Goal: Task Accomplishment & Management: Use online tool/utility

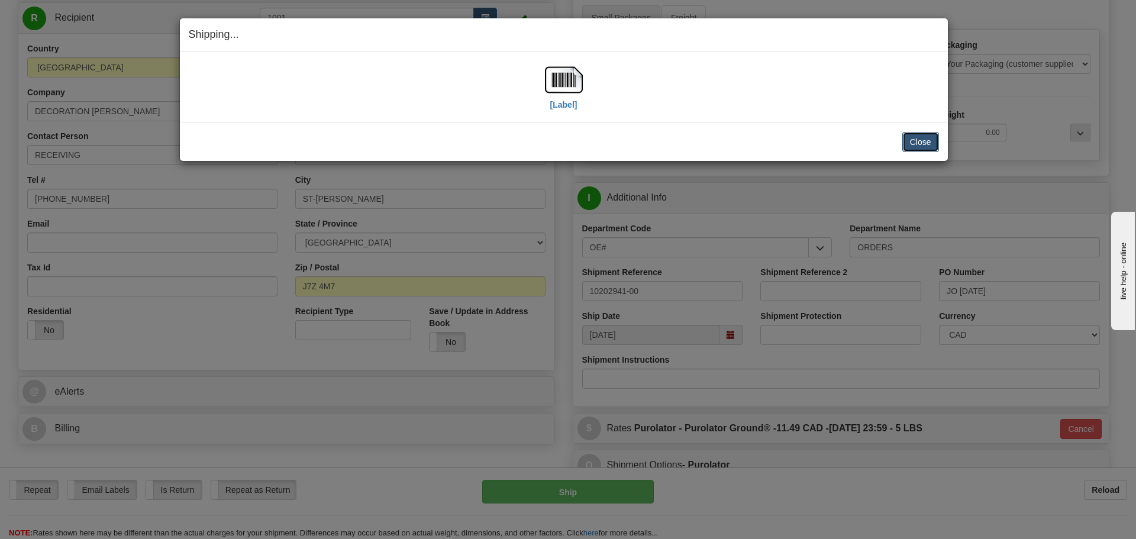
click at [909, 139] on button "Close" at bounding box center [920, 142] width 37 height 20
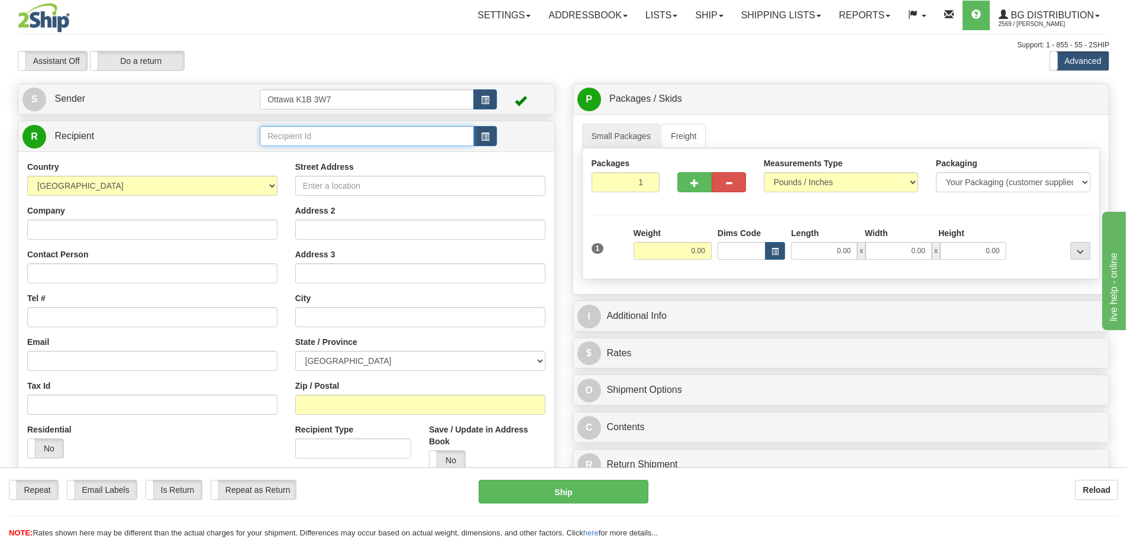
click at [314, 135] on input "text" at bounding box center [367, 136] width 214 height 20
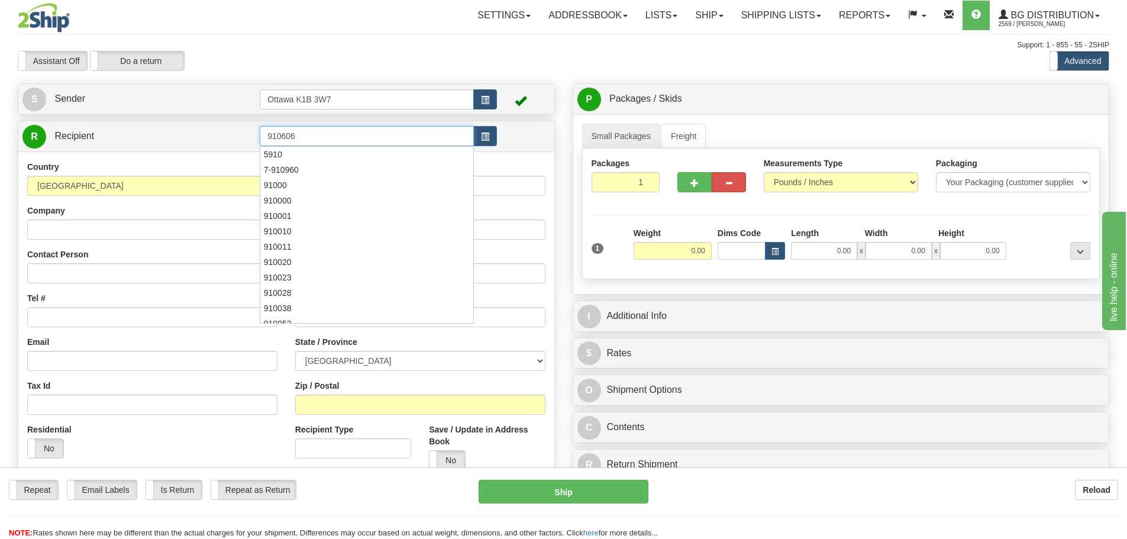
type input "910606"
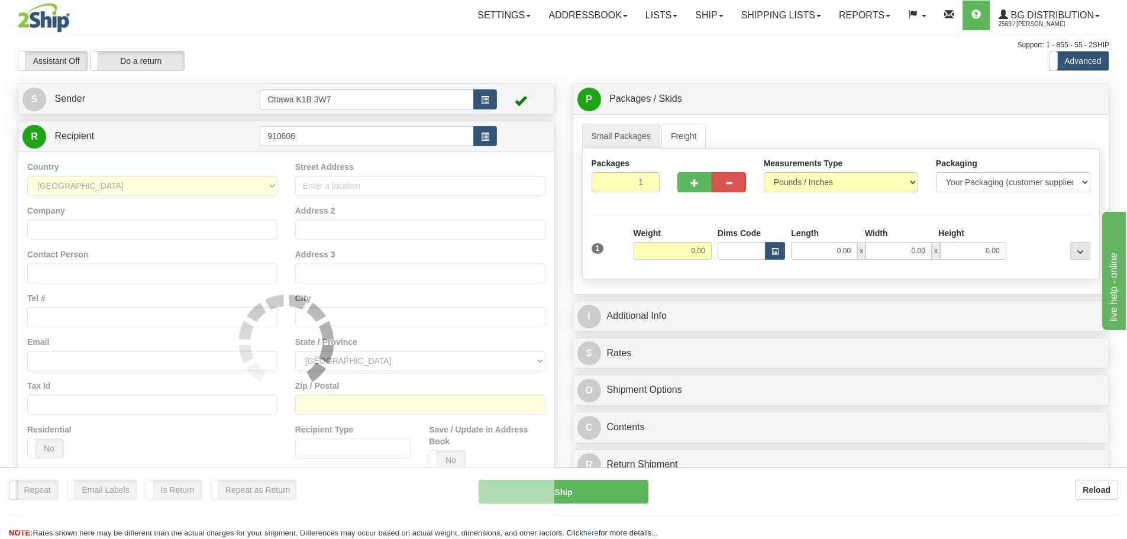
click at [450, 75] on div "Toggle navigation Settings Shipping Preferences Fields Preferences New" at bounding box center [563, 336] width 1127 height 673
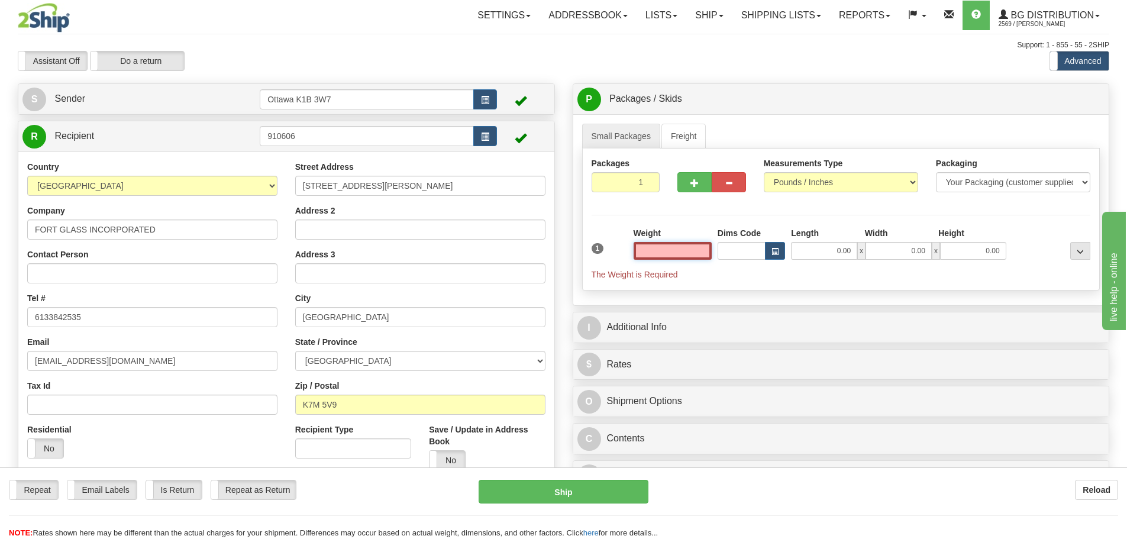
click at [680, 243] on input "text" at bounding box center [673, 251] width 78 height 18
type input "0.00"
drag, startPoint x: 636, startPoint y: 189, endPoint x: 779, endPoint y: 211, distance: 144.8
click at [762, 208] on div "Packages 1 1 Measurements Type" at bounding box center [841, 219] width 518 height 142
type input "3"
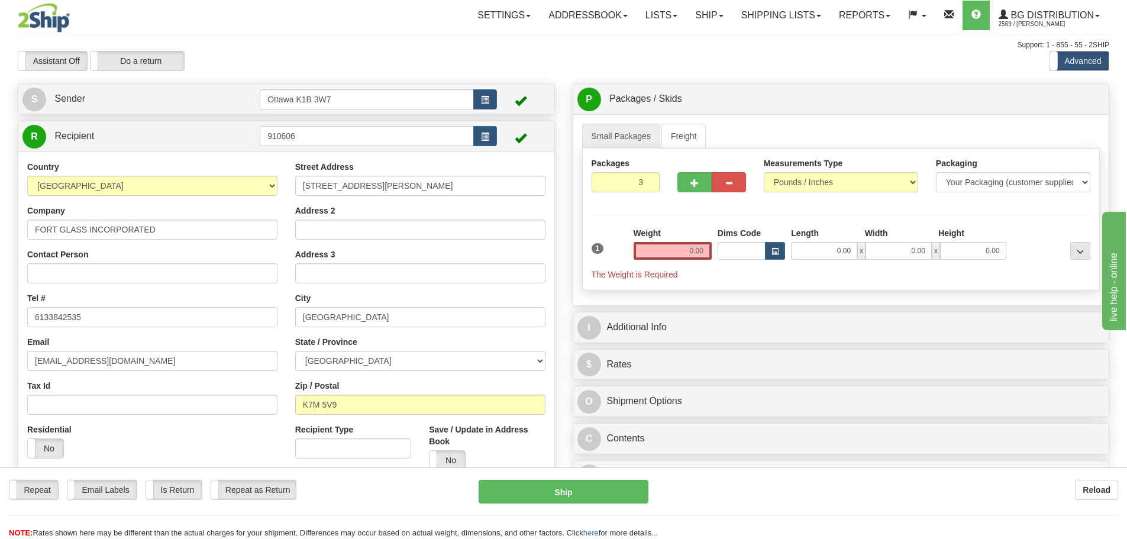
click at [784, 214] on div "Packages 3 1 Measurements Type" at bounding box center [841, 219] width 518 height 142
click at [1071, 103] on span "Pack / Skid Level" at bounding box center [1071, 99] width 54 height 8
radio input "true"
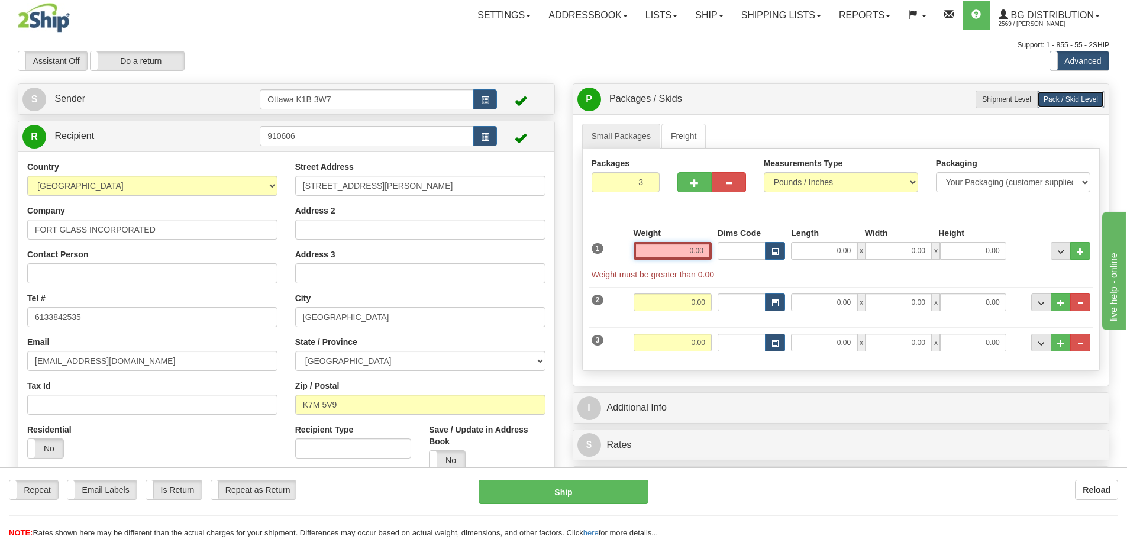
click at [686, 248] on input "0.00" at bounding box center [673, 251] width 78 height 18
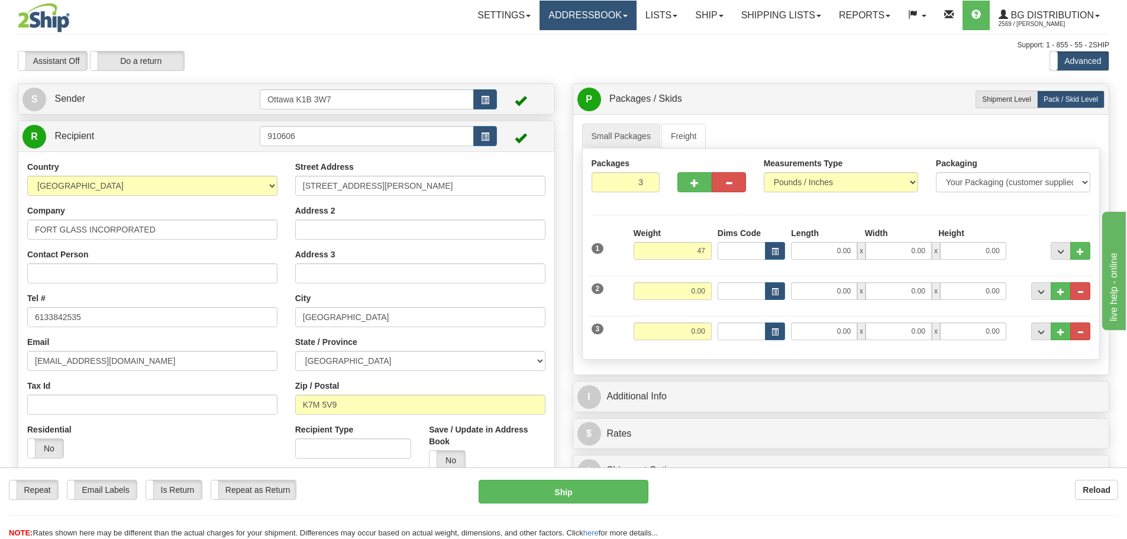
type input "47.00"
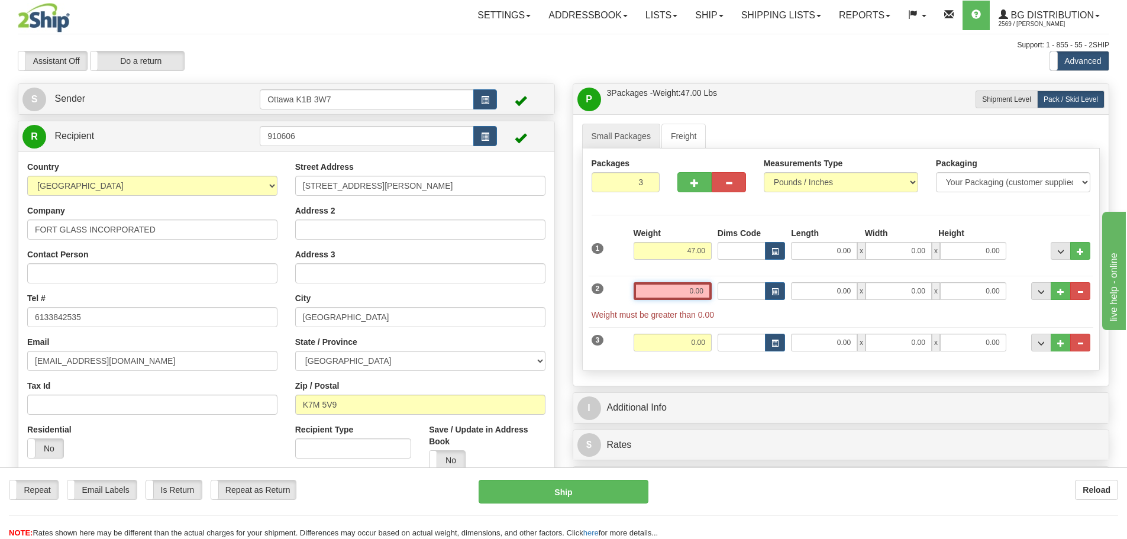
click at [657, 293] on input "0.00" at bounding box center [673, 291] width 78 height 18
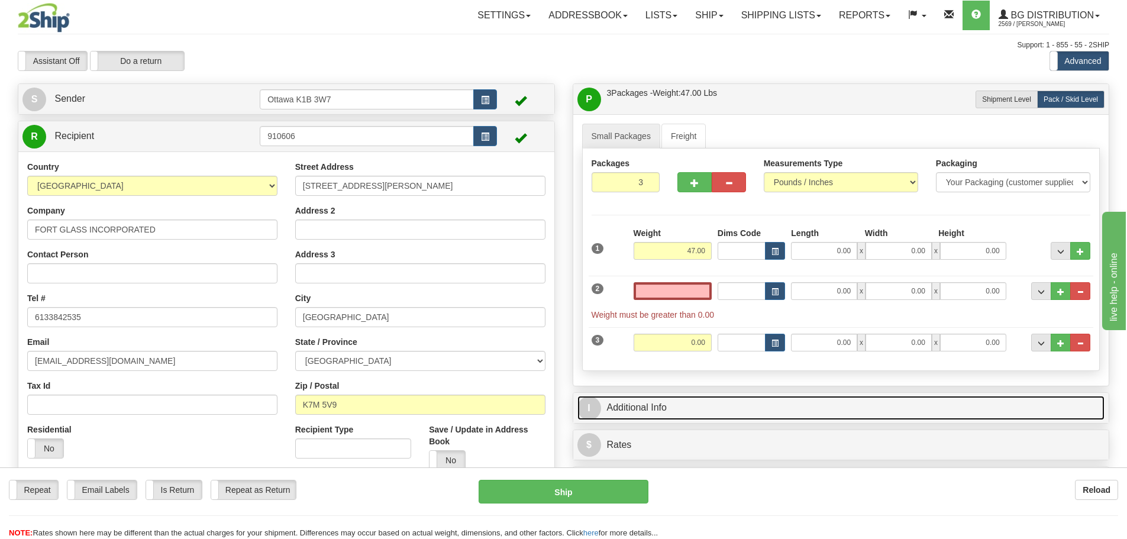
type input "0.00"
click at [687, 406] on link "I Additional Info" at bounding box center [841, 408] width 528 height 24
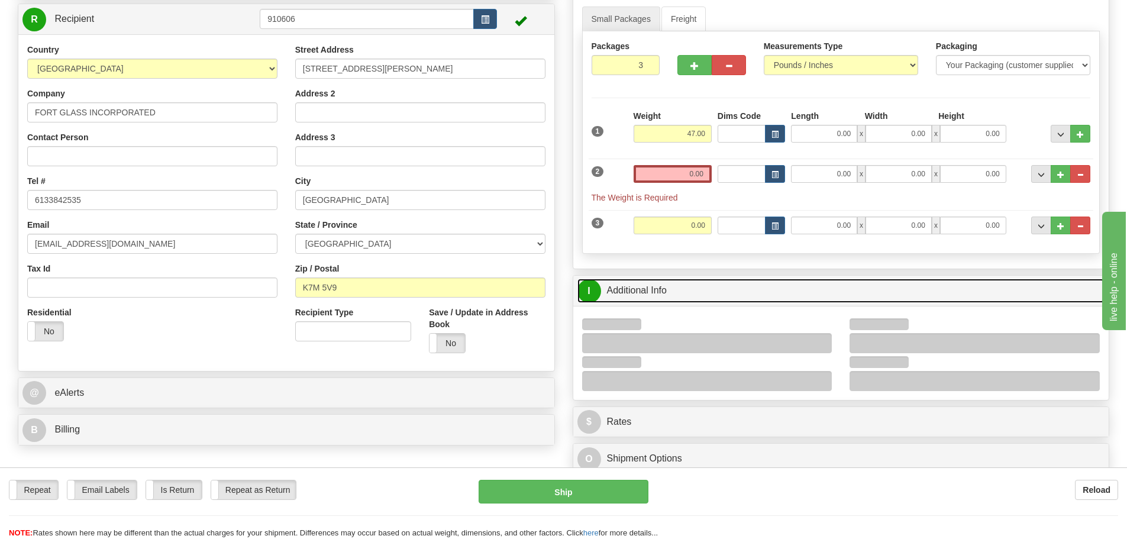
scroll to position [118, 0]
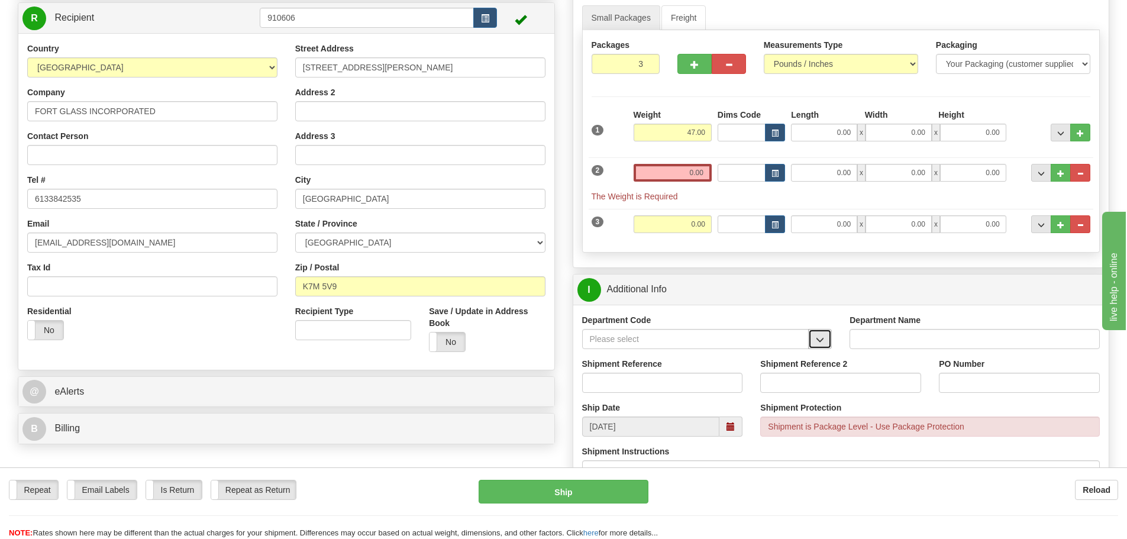
click at [831, 340] on button "button" at bounding box center [820, 339] width 24 height 20
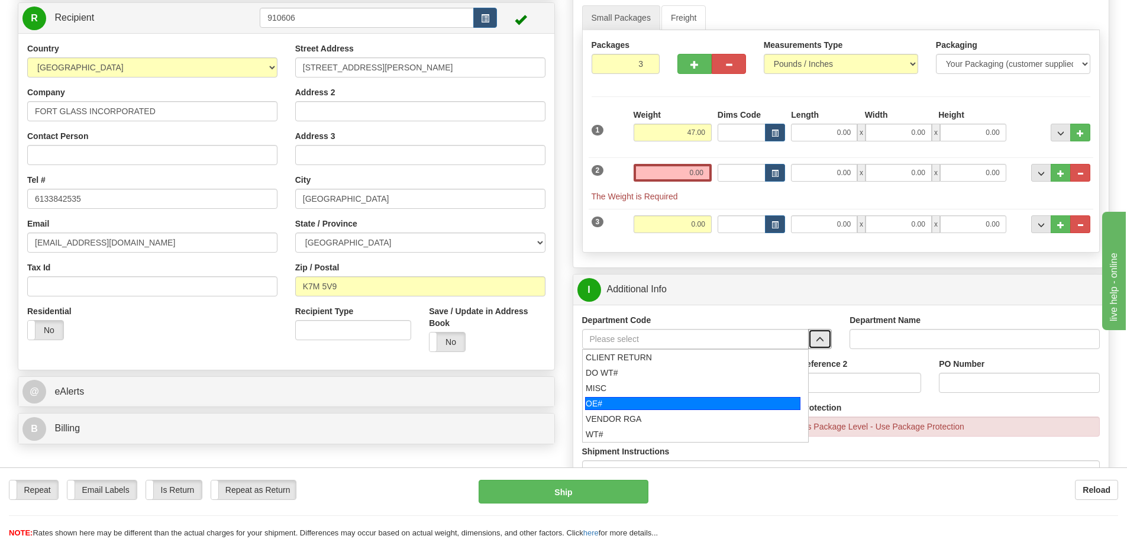
click at [638, 403] on div "OE#" at bounding box center [692, 403] width 215 height 13
type input "OE#"
type input "ORDERS"
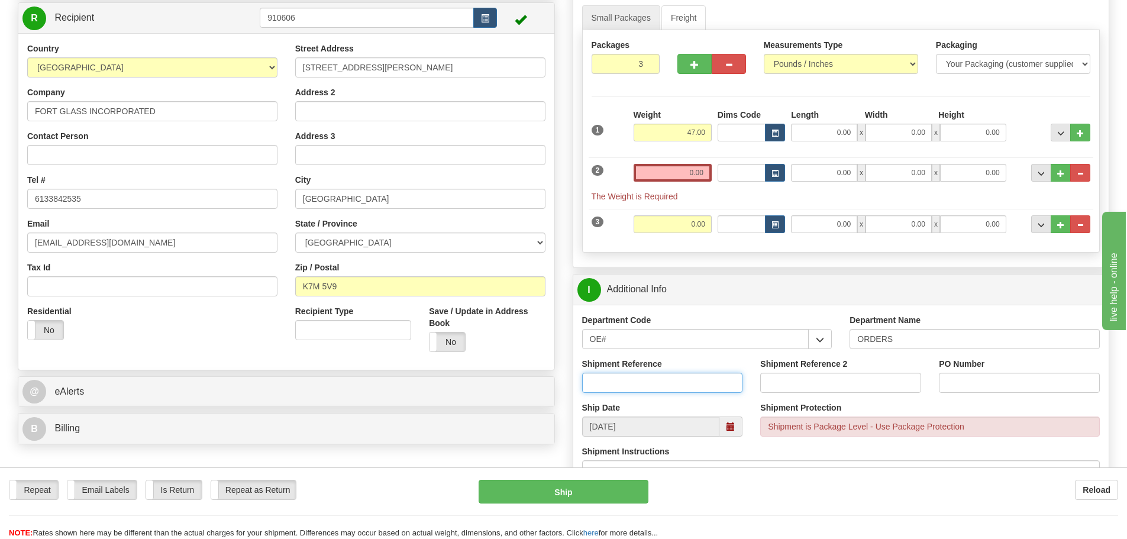
click at [635, 386] on input "Shipment Reference" at bounding box center [662, 383] width 161 height 20
type input "10202736-00"
click at [967, 389] on input "PO Number" at bounding box center [1019, 383] width 161 height 20
type input "33901"
click at [697, 175] on input "0.00" at bounding box center [673, 173] width 78 height 18
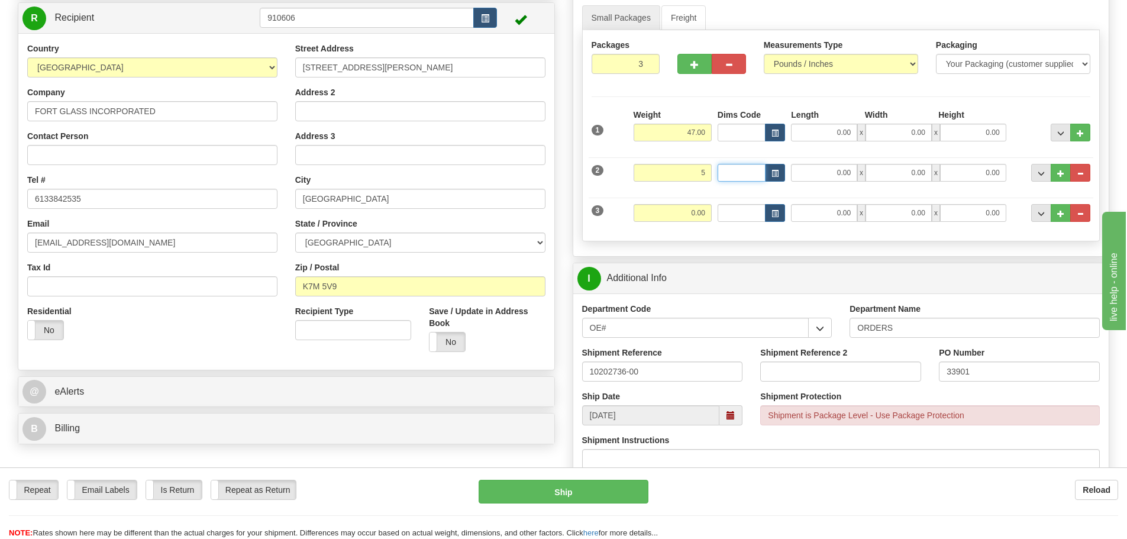
type input "5.00"
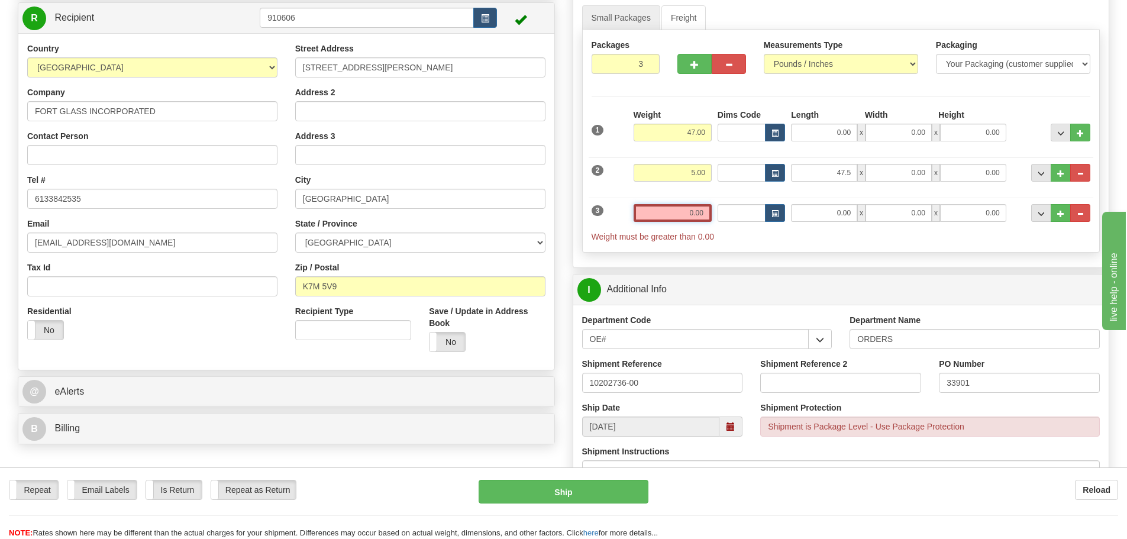
type input "47.50"
click at [676, 218] on input "0.00" at bounding box center [673, 213] width 78 height 18
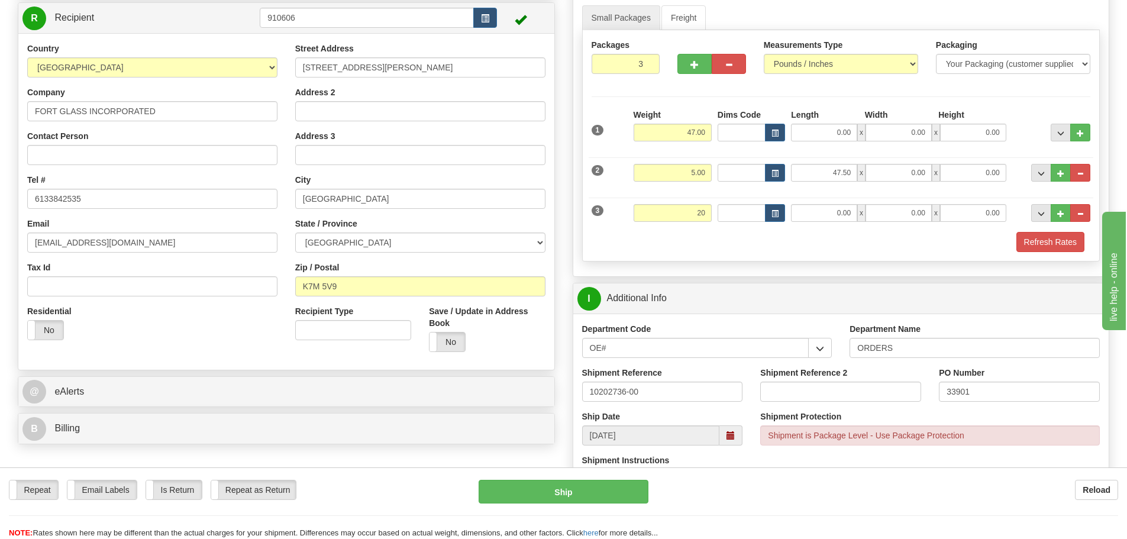
type input "20.00"
click at [570, 243] on div "P Packages / Skids 3 Packages - Weight: 52.00 Lbs 1 Skids - Weight: 0.00 Lbs Sh…" at bounding box center [841, 313] width 555 height 697
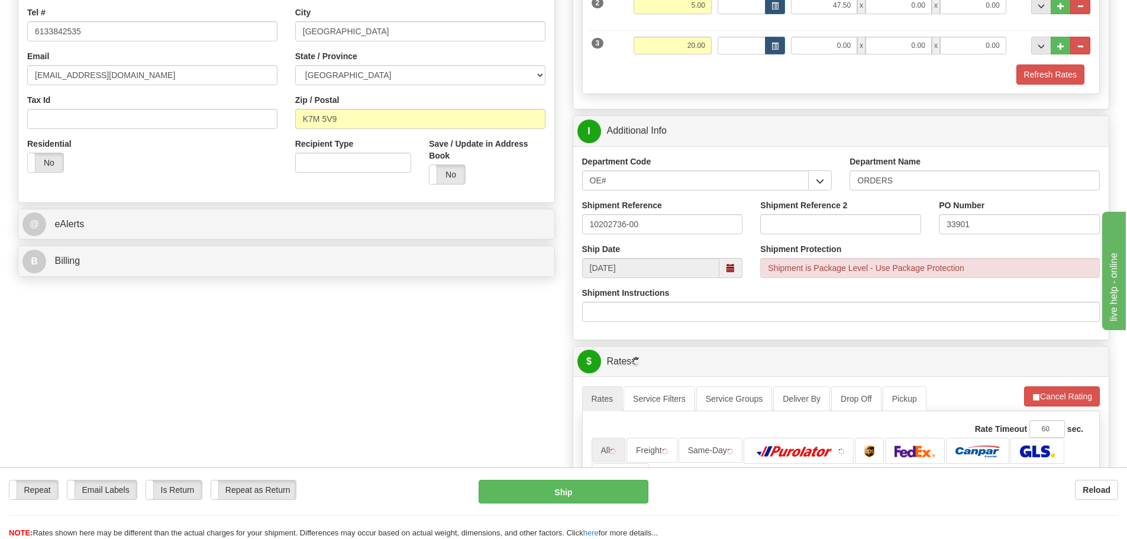
scroll to position [296, 0]
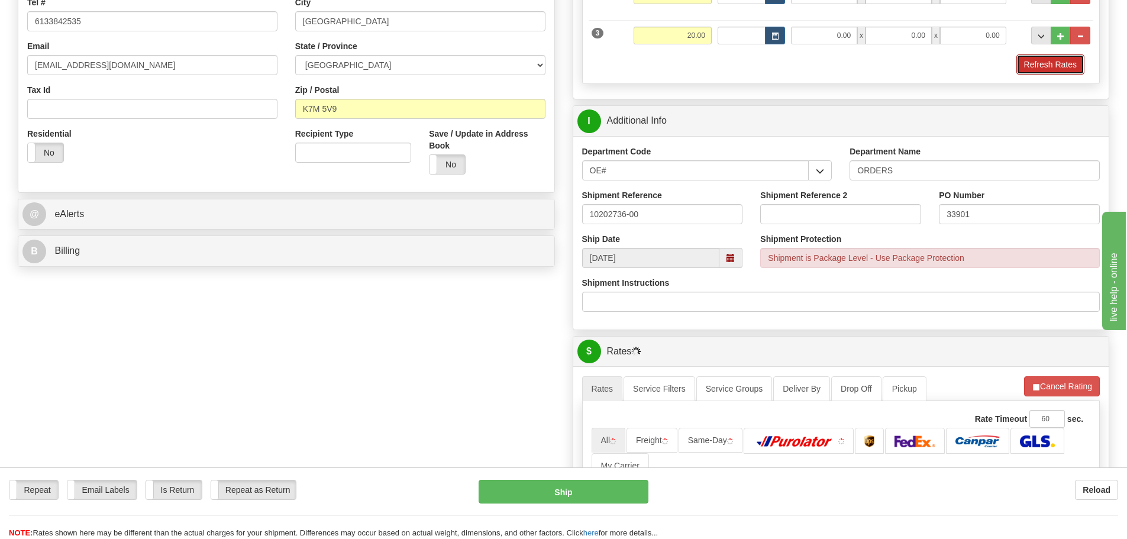
click at [1064, 60] on button "Refresh Rates" at bounding box center [1050, 64] width 68 height 20
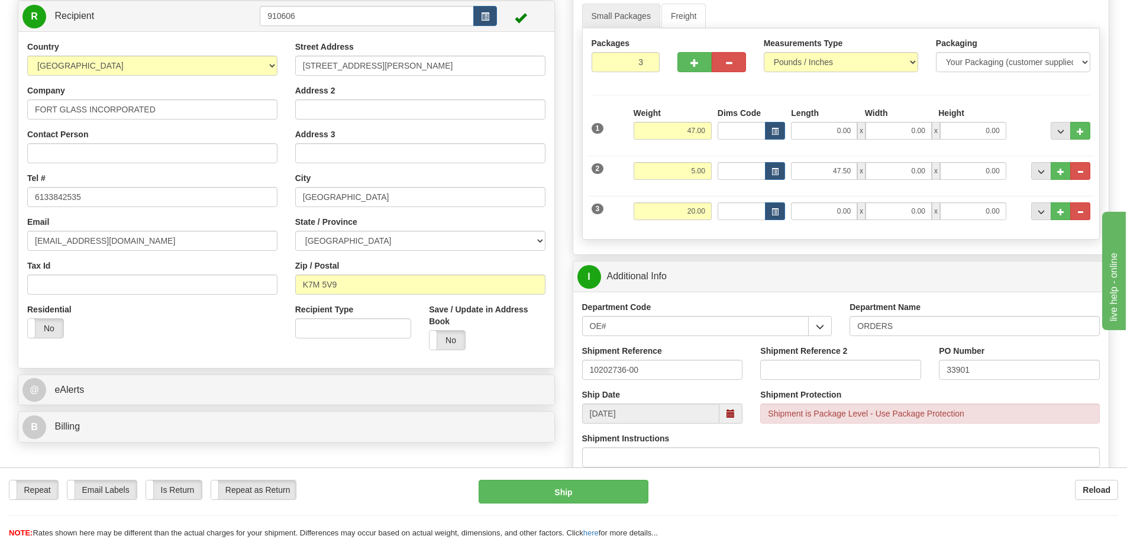
scroll to position [118, 0]
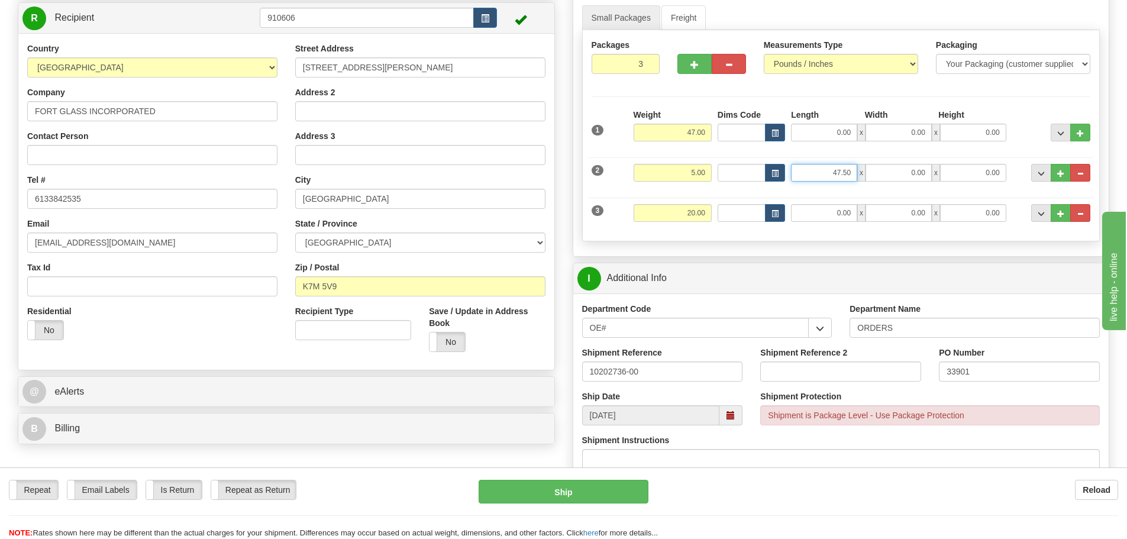
drag, startPoint x: 827, startPoint y: 172, endPoint x: 929, endPoint y: 204, distance: 107.4
click at [921, 187] on div "2 Weight 5.00 Dims Code Length Width Height" at bounding box center [841, 171] width 505 height 40
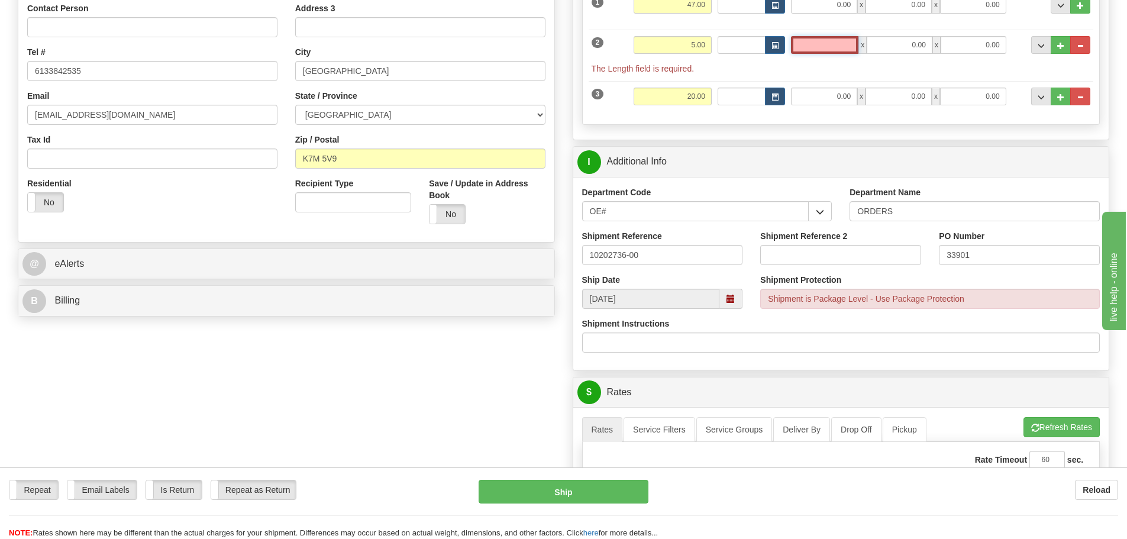
scroll to position [405, 0]
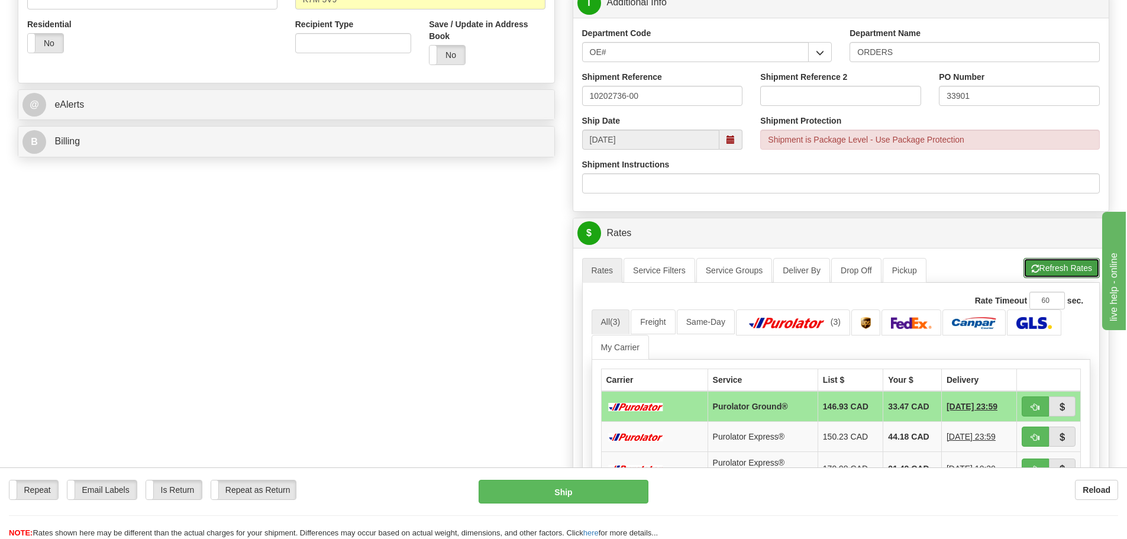
type input "0.00"
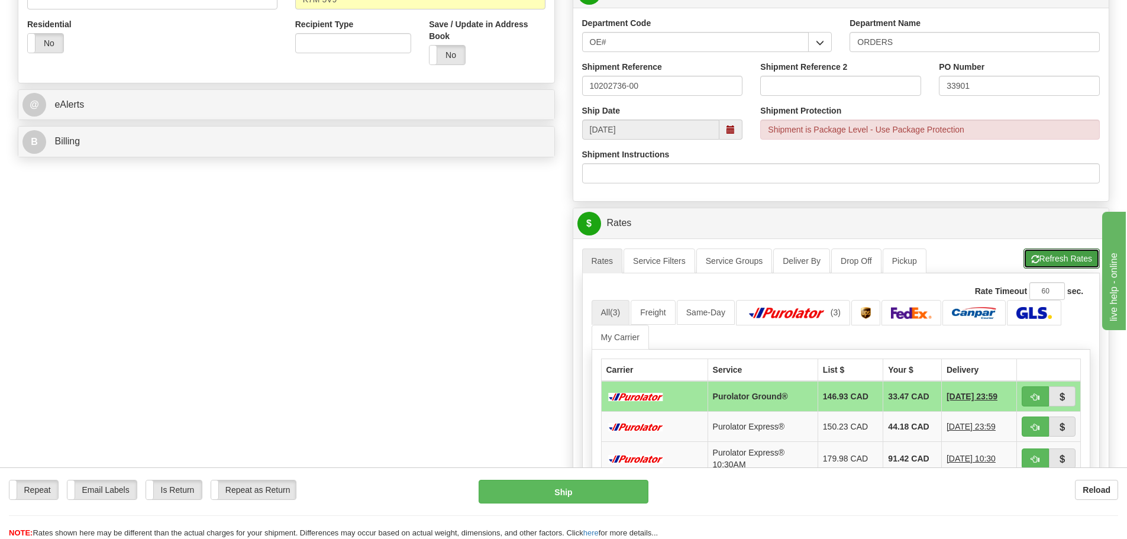
click at [1040, 269] on button "Refresh Rates" at bounding box center [1061, 258] width 76 height 20
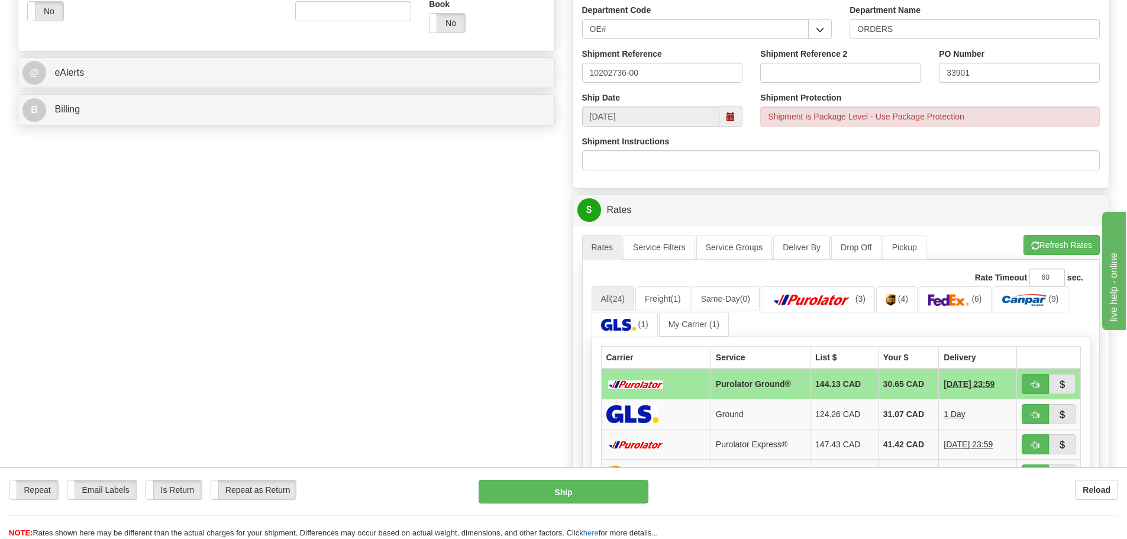
scroll to position [592, 0]
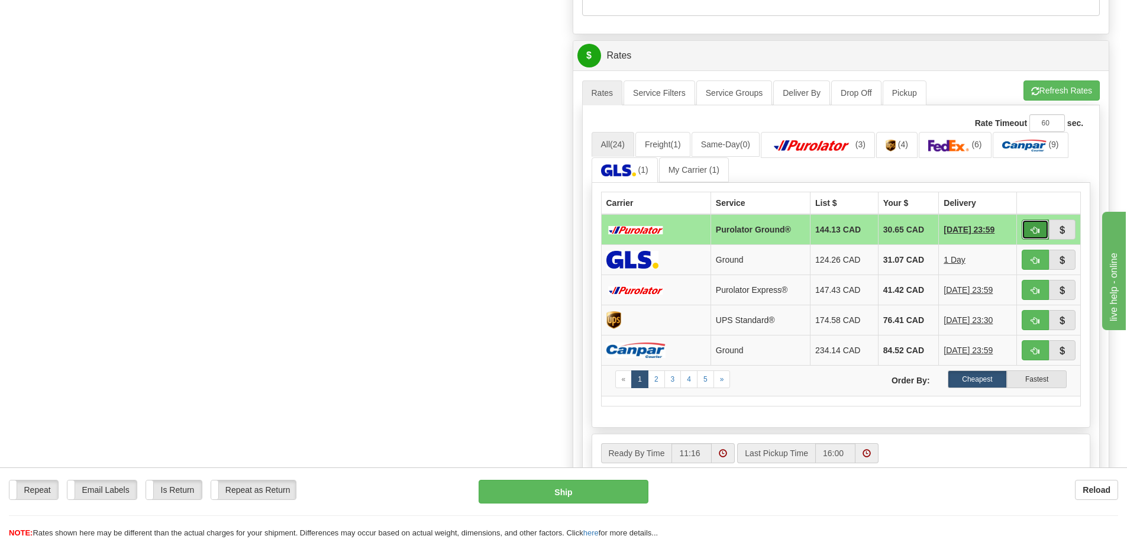
click at [1026, 236] on button "button" at bounding box center [1035, 229] width 27 height 20
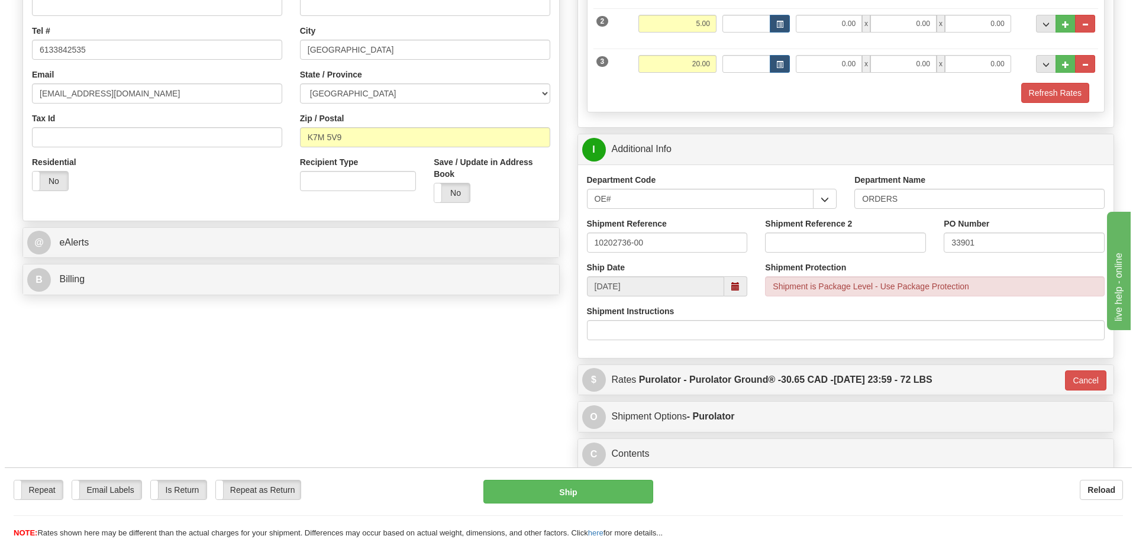
scroll to position [209, 0]
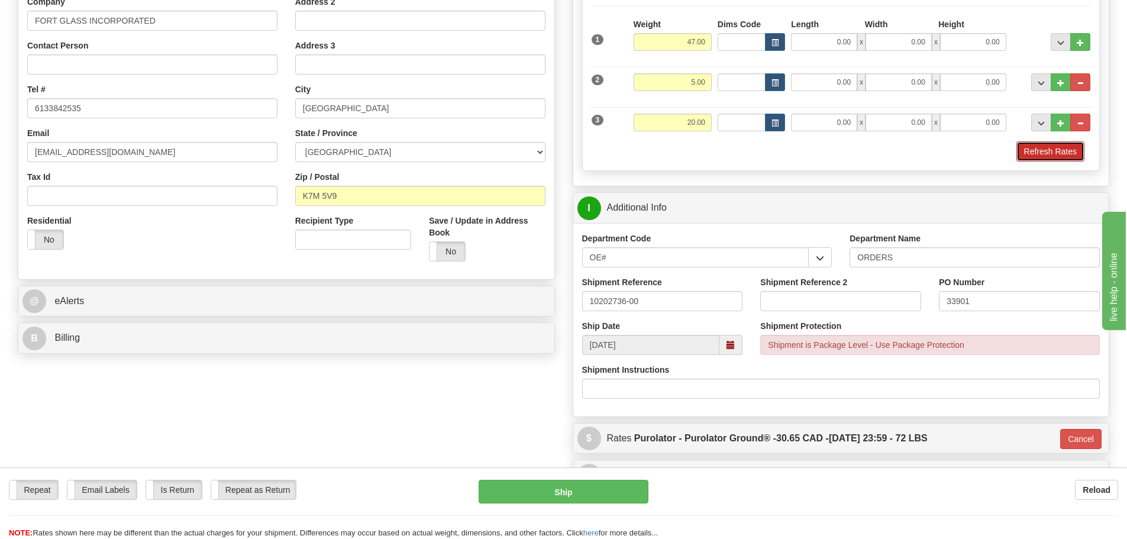
click at [1055, 144] on button "Refresh Rates" at bounding box center [1050, 151] width 68 height 20
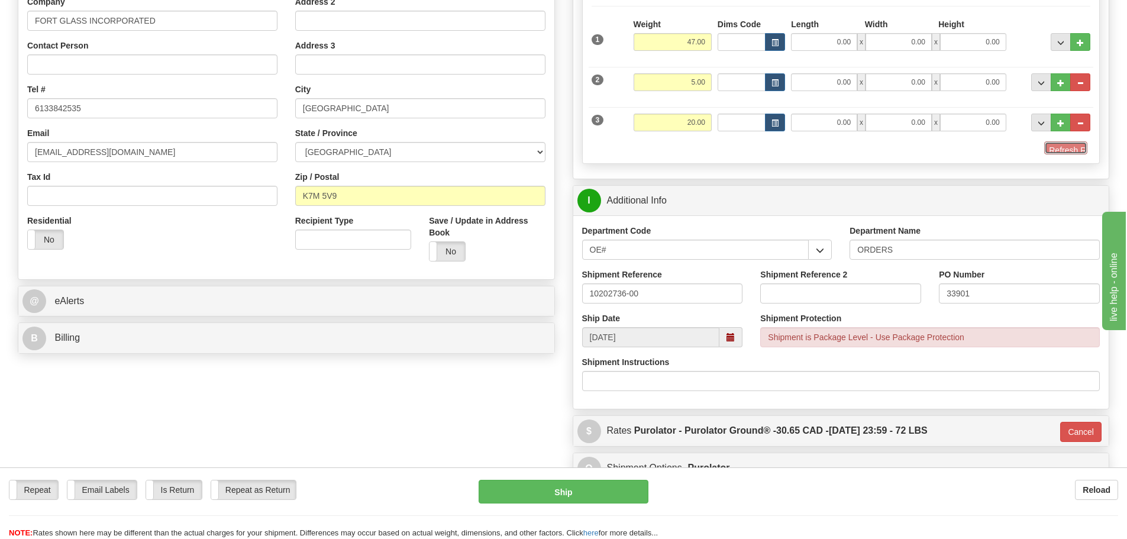
type input "260"
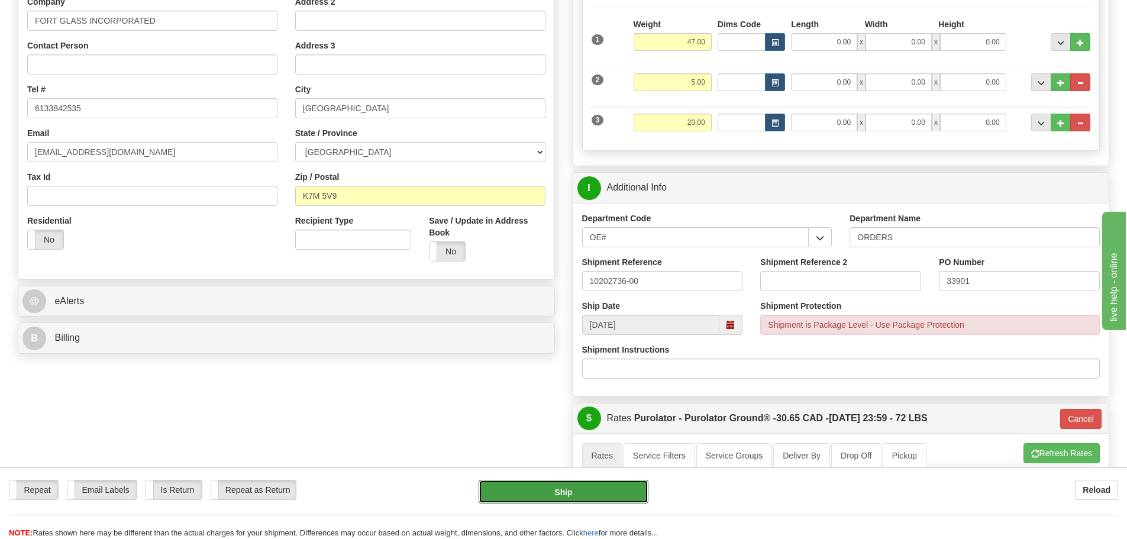
click at [591, 483] on button "Ship" at bounding box center [564, 492] width 170 height 24
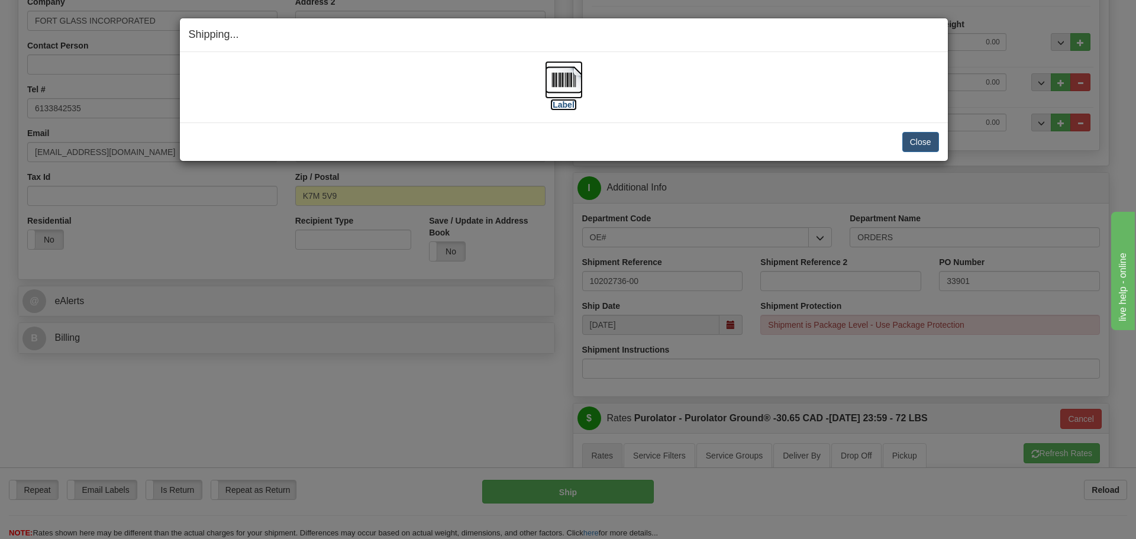
click at [564, 108] on label "[Label]" at bounding box center [563, 105] width 27 height 12
click at [928, 146] on button "Close" at bounding box center [920, 142] width 37 height 20
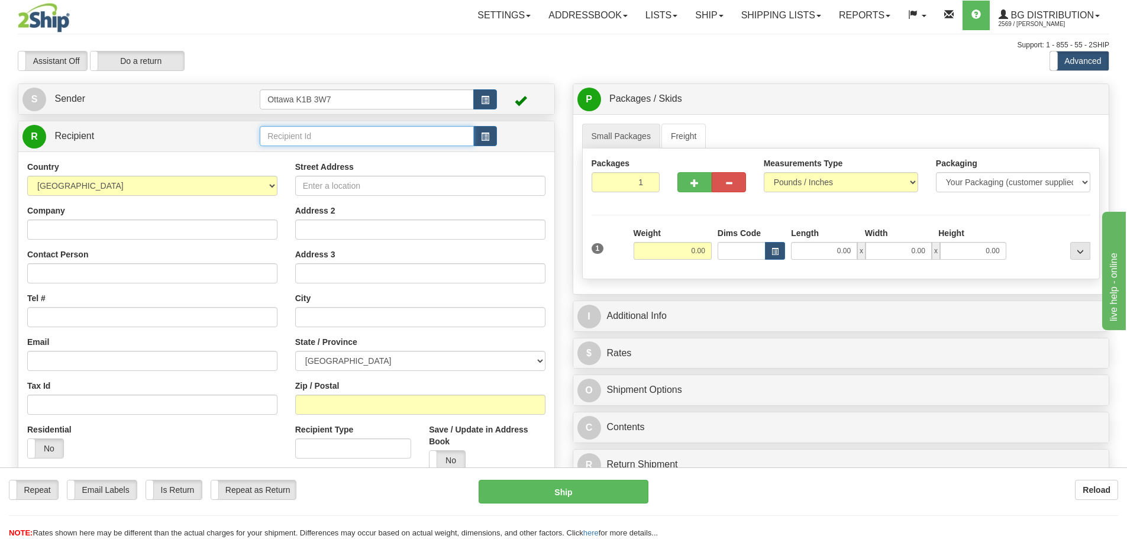
click at [346, 137] on input "text" at bounding box center [367, 136] width 214 height 20
type input "910972"
click at [409, 34] on div "Toggle navigation Settings Shipping Preferences Fields Preferences New" at bounding box center [563, 336] width 1127 height 673
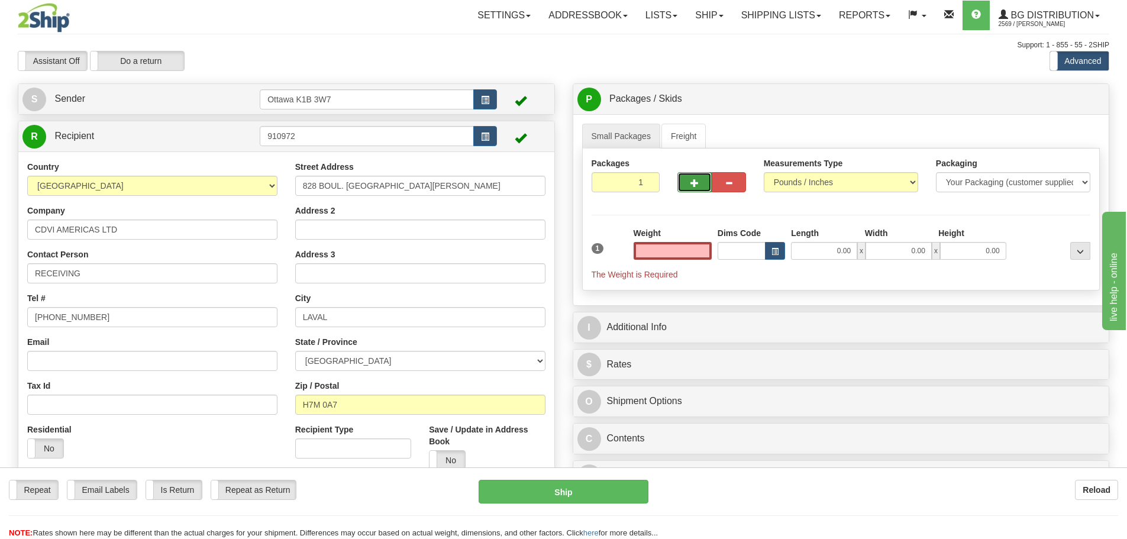
type input "0.00"
click at [690, 181] on span "button" at bounding box center [694, 183] width 8 height 8
type input "2"
click at [1081, 102] on span "Pack / Skid Level" at bounding box center [1071, 99] width 54 height 8
radio input "true"
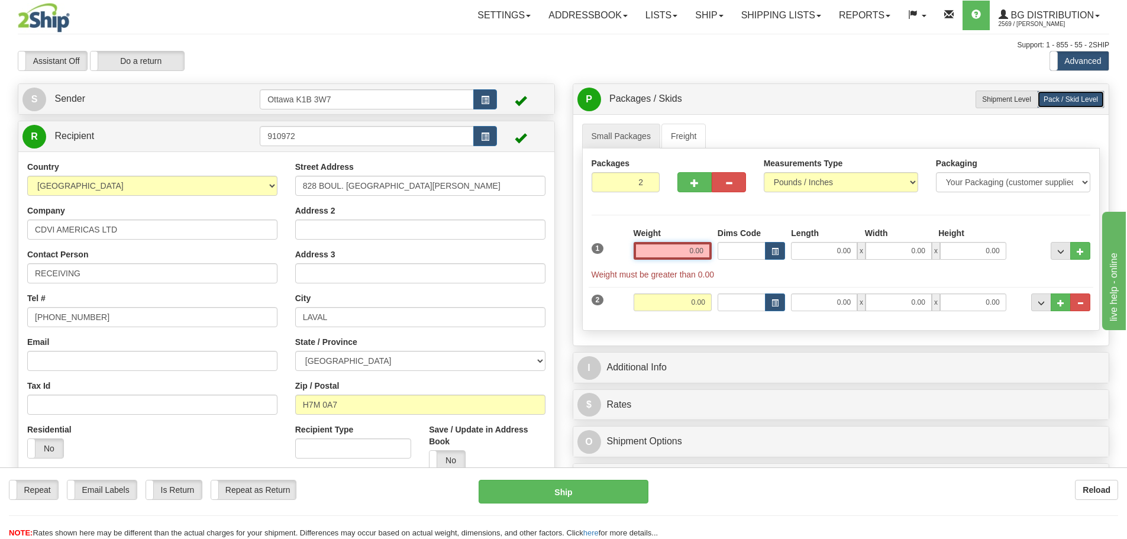
click at [683, 249] on input "0.00" at bounding box center [673, 251] width 78 height 18
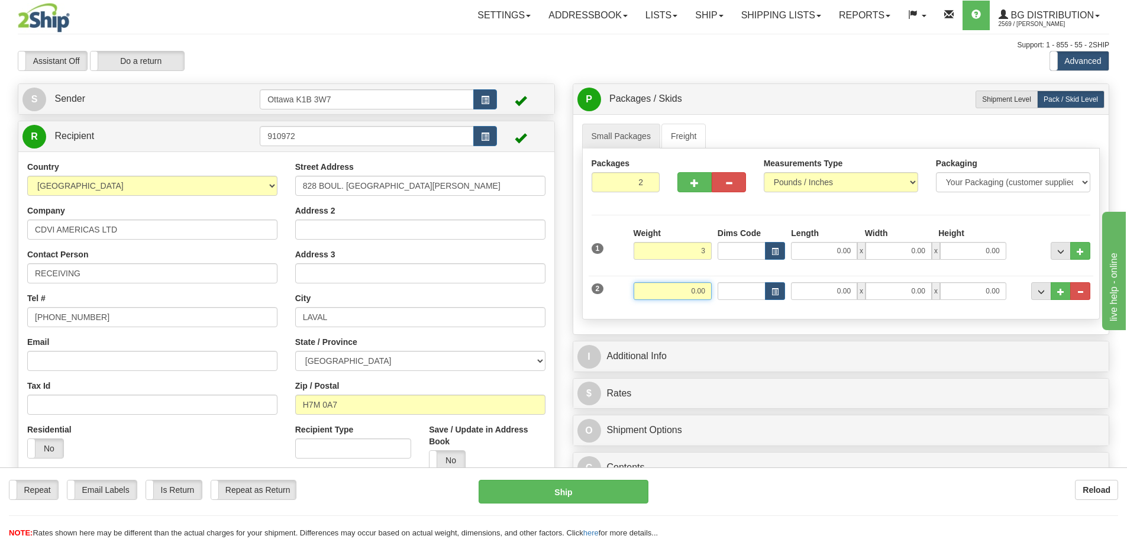
type input "3.00"
click at [698, 292] on input "0.00" at bounding box center [673, 291] width 78 height 18
type input "10.00"
click at [820, 248] on input "0.00" at bounding box center [824, 251] width 66 height 18
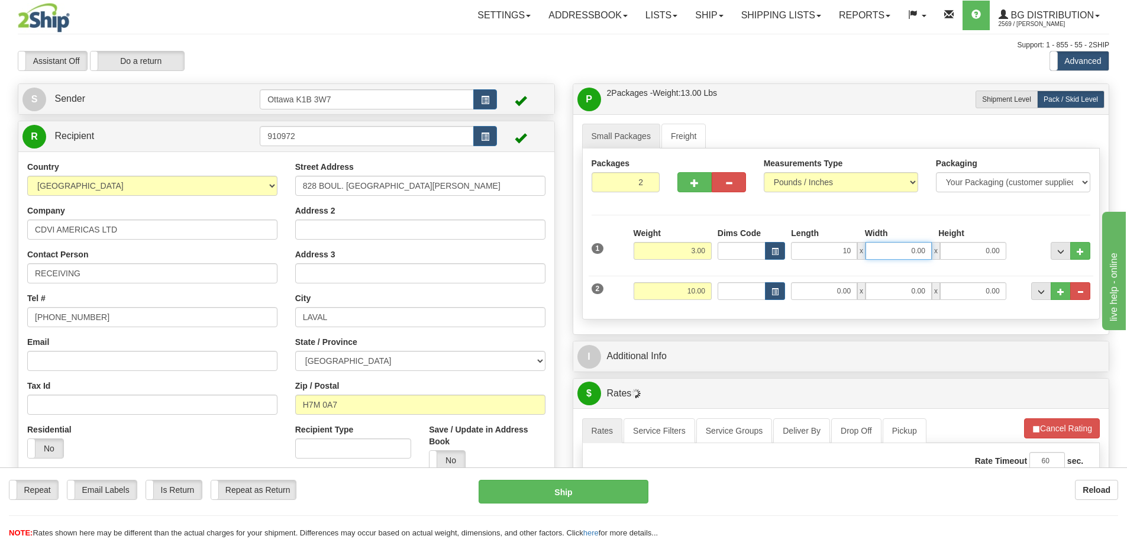
type input "10.00"
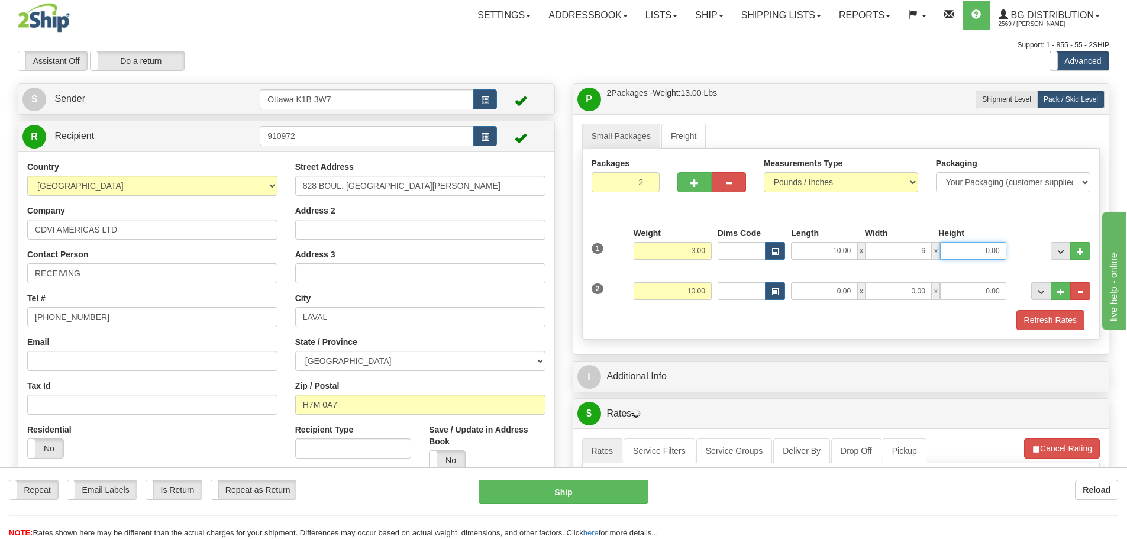
type input "6.00"
type input "7.00"
click at [836, 291] on input "0.00" at bounding box center [824, 291] width 66 height 18
type input "13.50"
type input "10.00"
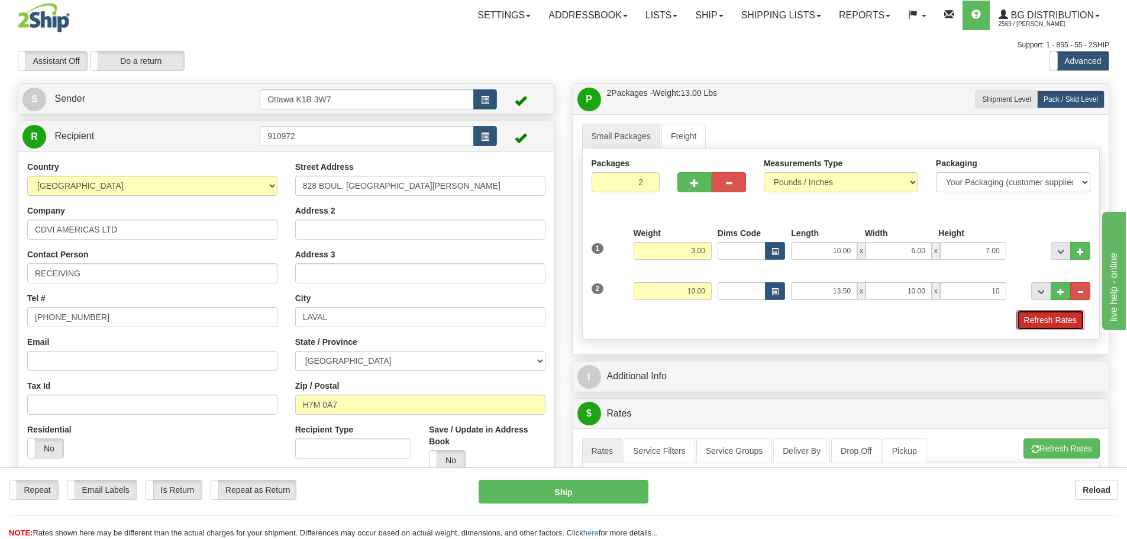
type input "10.00"
drag, startPoint x: 1047, startPoint y: 322, endPoint x: 1004, endPoint y: 344, distance: 47.9
click at [1047, 322] on button "Refresh Rates" at bounding box center [1050, 320] width 68 height 20
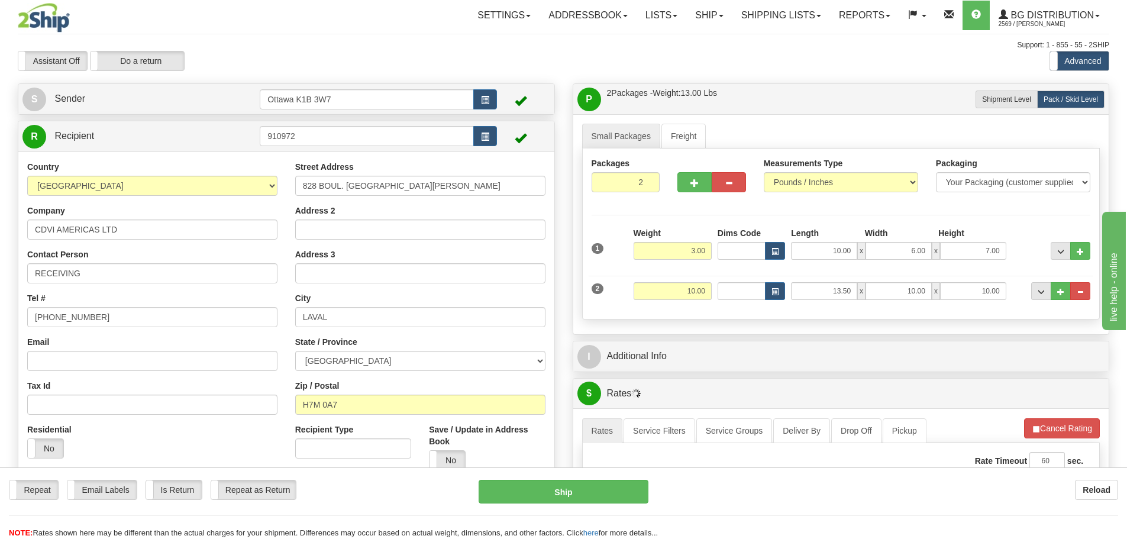
click at [587, 343] on div "I Additional Info" at bounding box center [841, 356] width 536 height 30
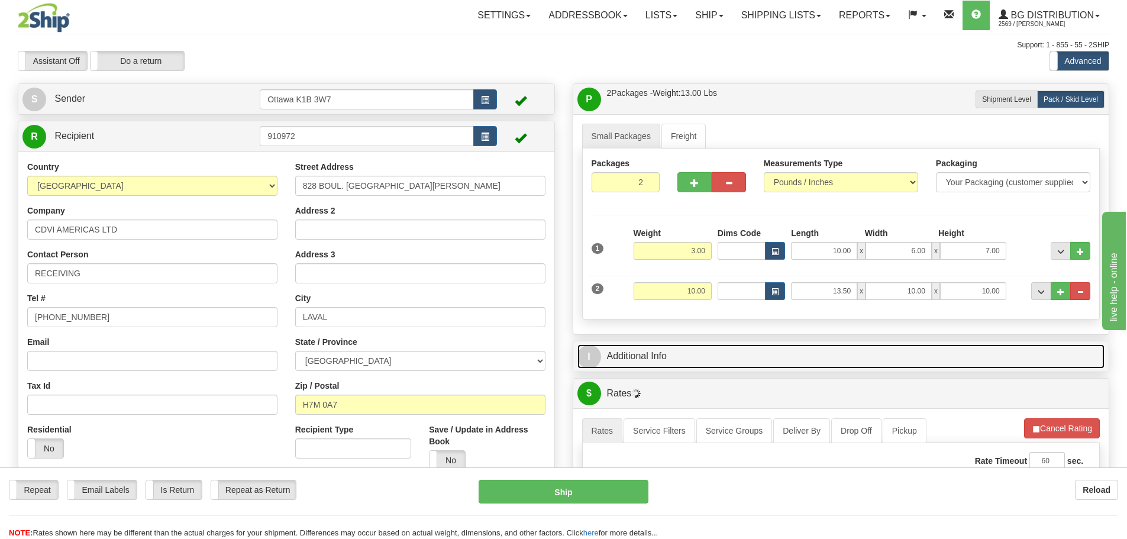
click at [589, 351] on span "I" at bounding box center [589, 357] width 24 height 24
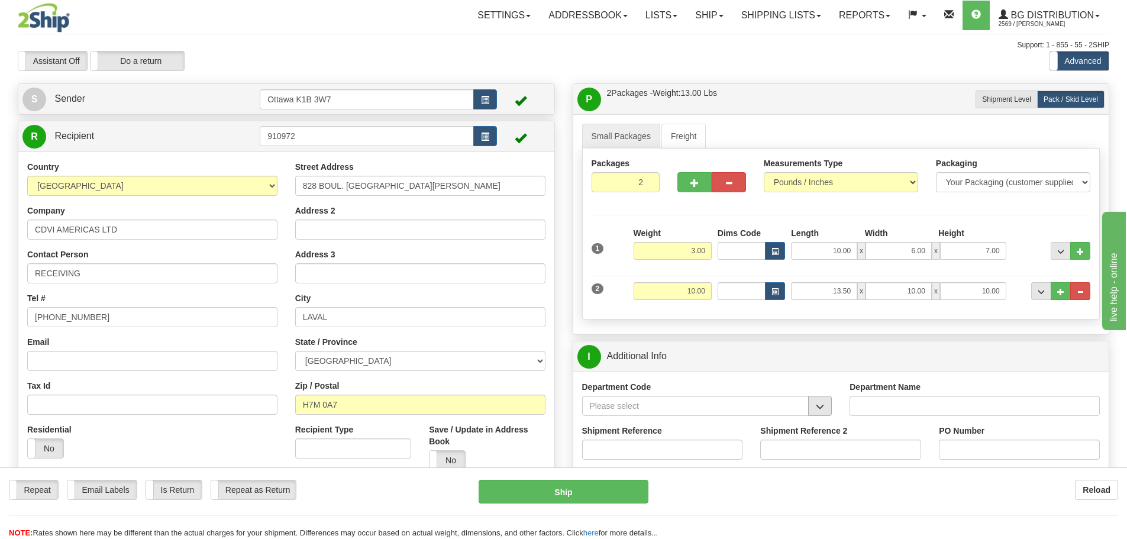
drag, startPoint x: 826, startPoint y: 408, endPoint x: 832, endPoint y: 409, distance: 5.9
click at [833, 409] on div "Department Code" at bounding box center [707, 403] width 268 height 44
click at [829, 409] on button "button" at bounding box center [820, 406] width 24 height 20
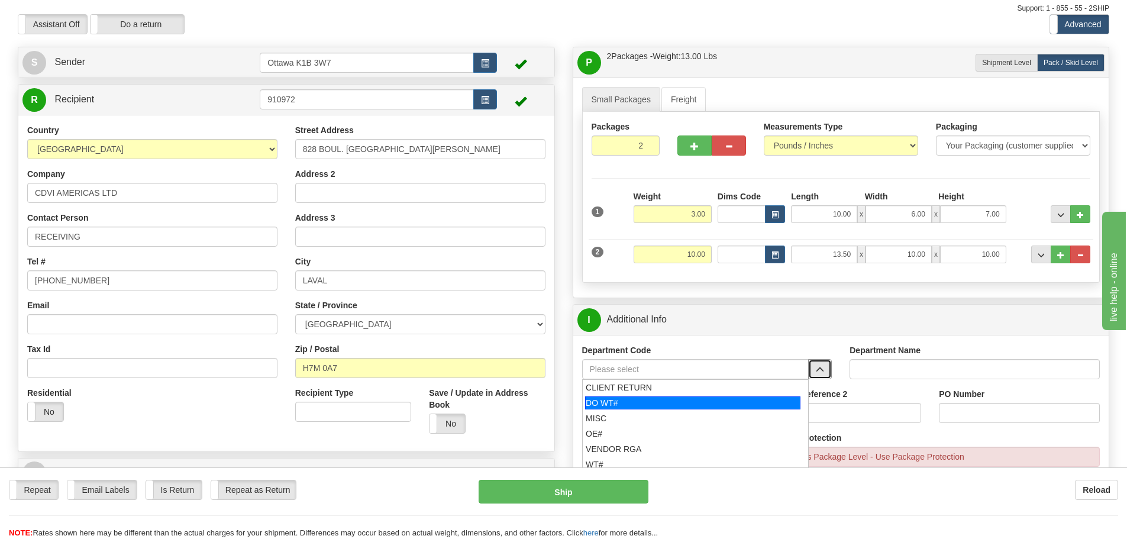
scroll to position [177, 0]
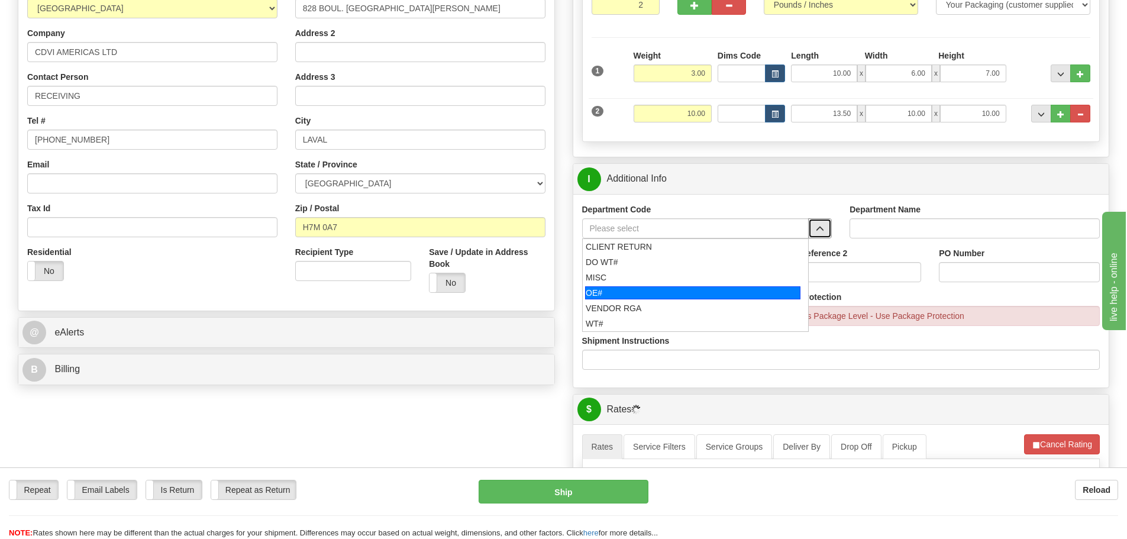
click at [690, 288] on div "OE#" at bounding box center [692, 292] width 215 height 13
type input "OE#"
type input "ORDERS"
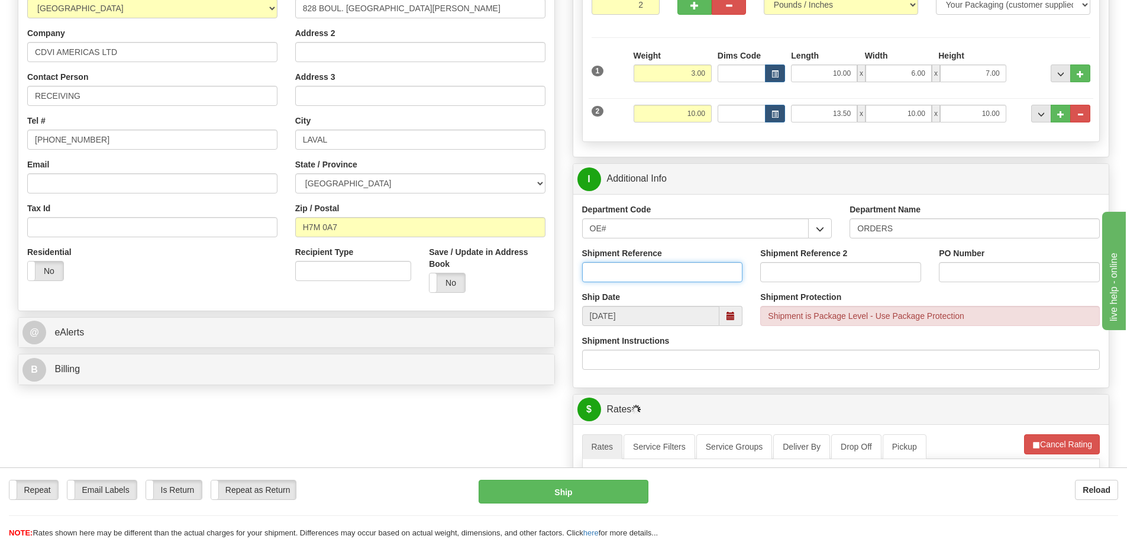
click at [674, 275] on input "Shipment Reference" at bounding box center [662, 272] width 161 height 20
type input "10202955-00"
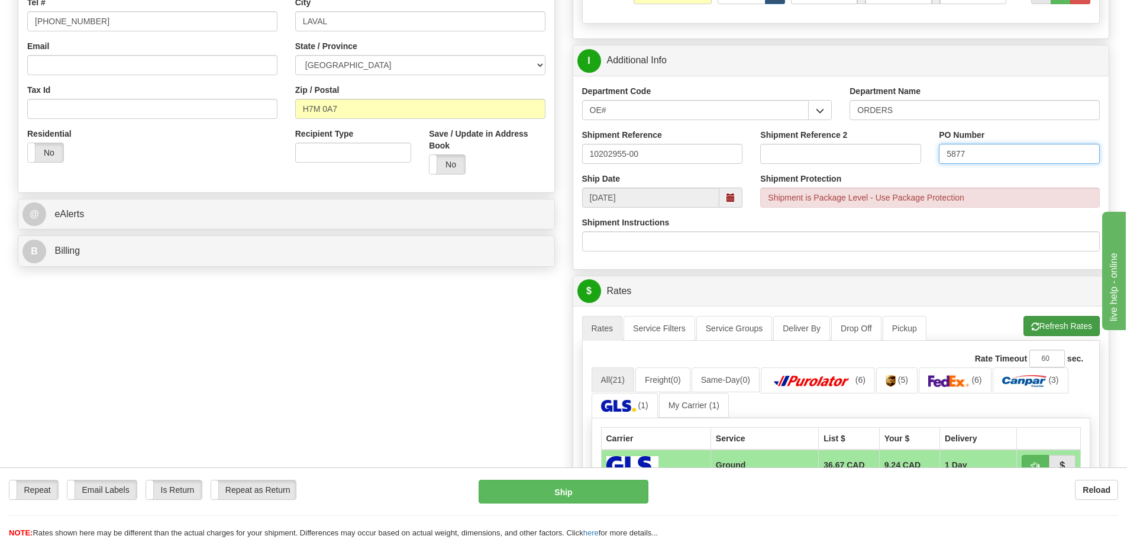
type input "5877"
click at [1073, 322] on button "Refresh Rates" at bounding box center [1061, 326] width 76 height 20
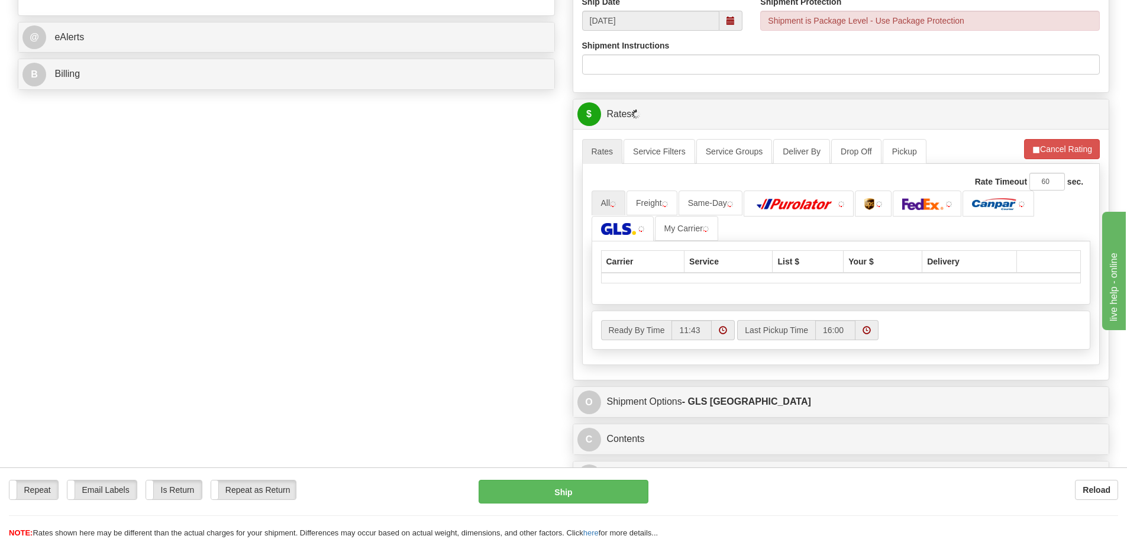
scroll to position [473, 0]
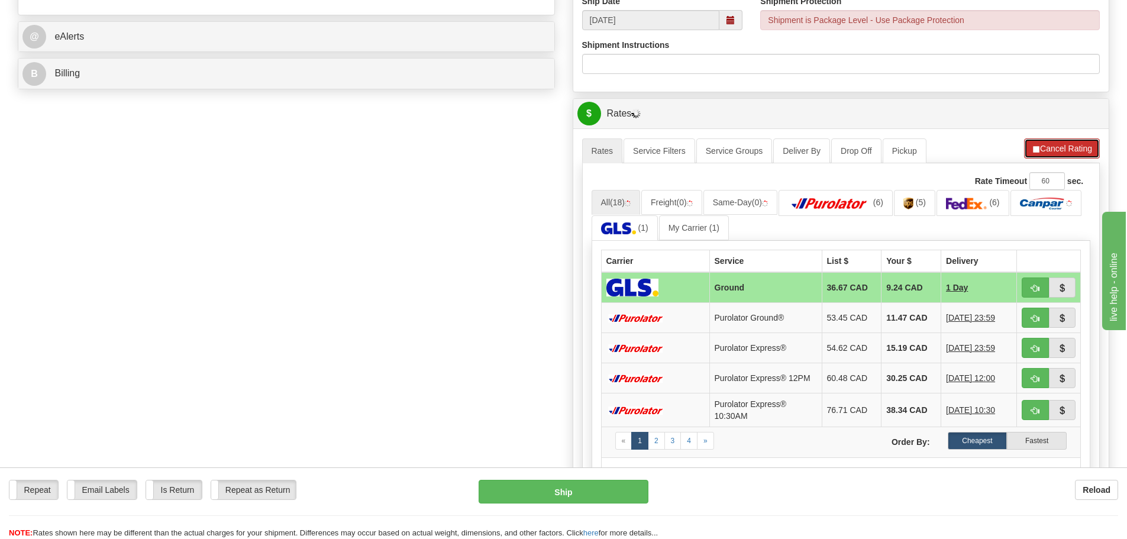
click at [1073, 150] on button "Cancel Rating" at bounding box center [1062, 148] width 76 height 20
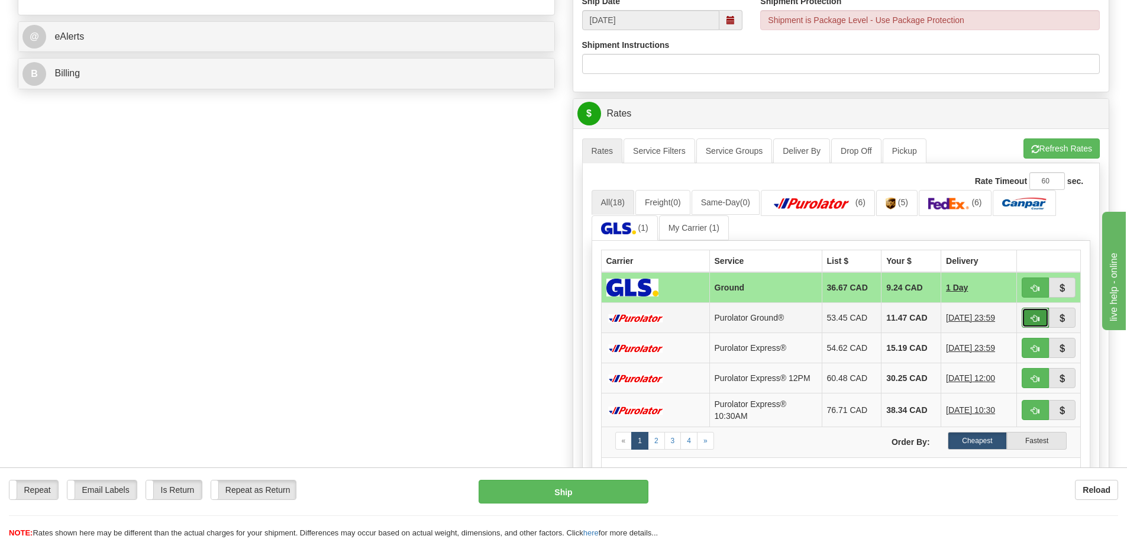
click at [1037, 315] on span "button" at bounding box center [1035, 319] width 8 height 8
type input "260"
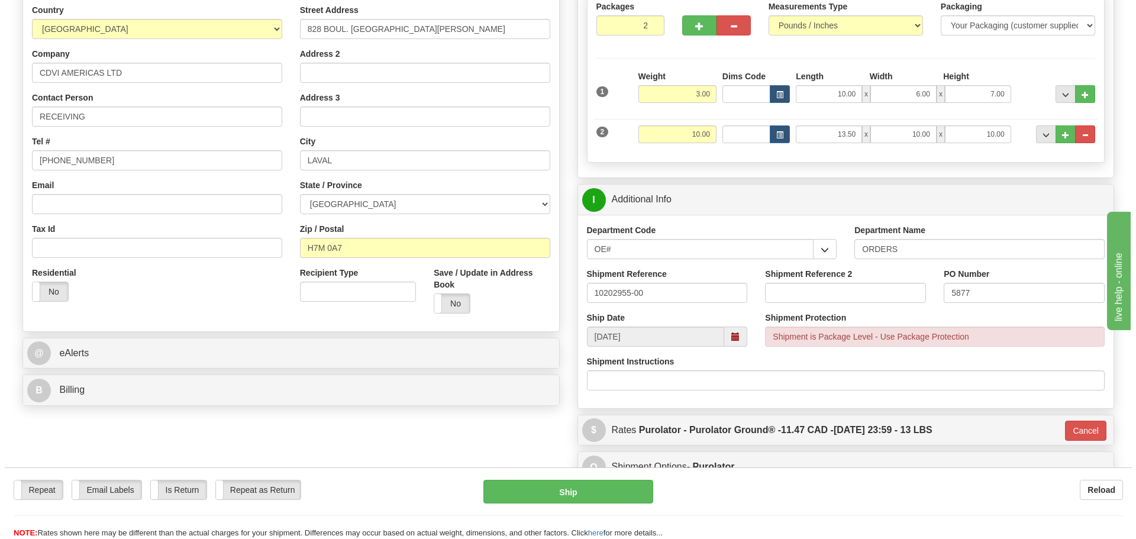
scroll to position [177, 0]
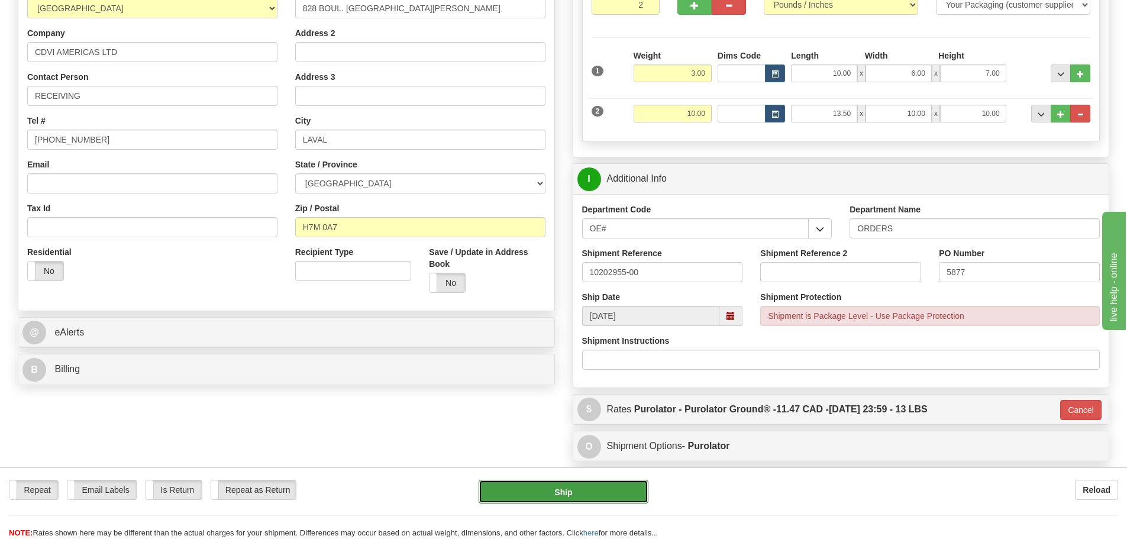
click at [557, 487] on button "Ship" at bounding box center [564, 492] width 170 height 24
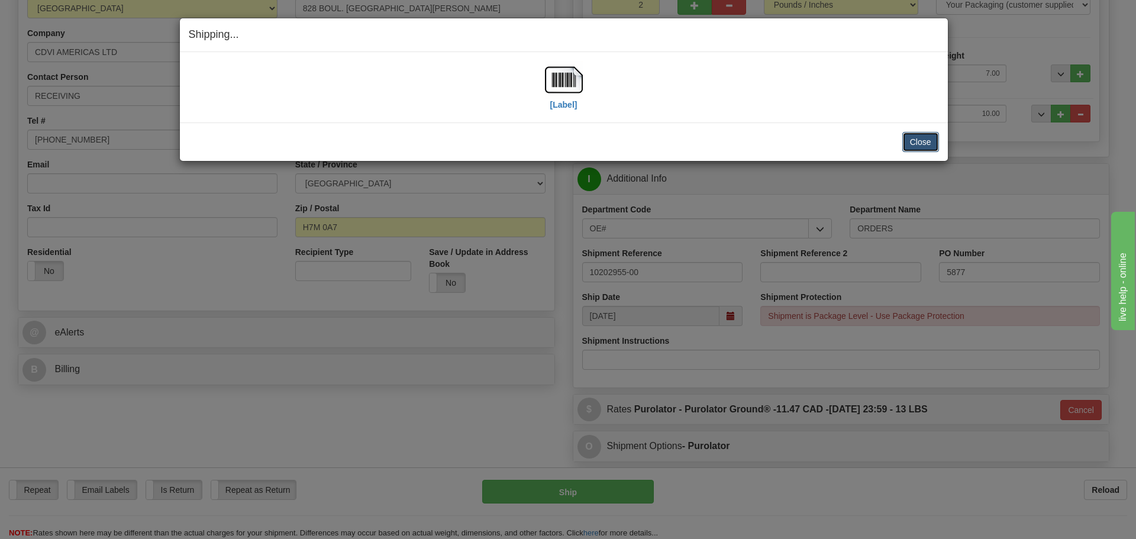
click at [921, 144] on button "Close" at bounding box center [920, 142] width 37 height 20
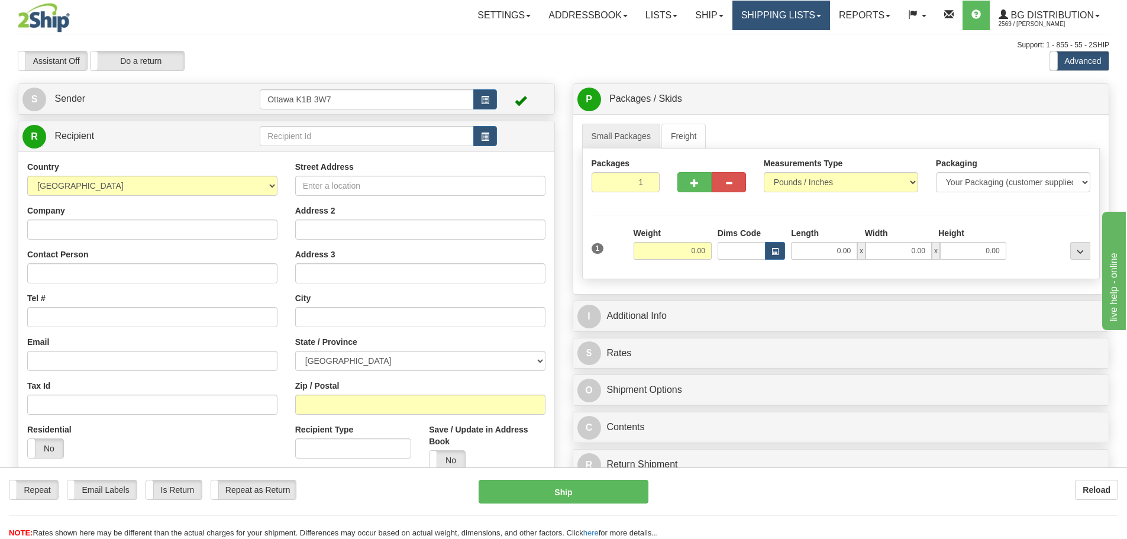
click at [774, 18] on link "Shipping lists" at bounding box center [781, 16] width 98 height 30
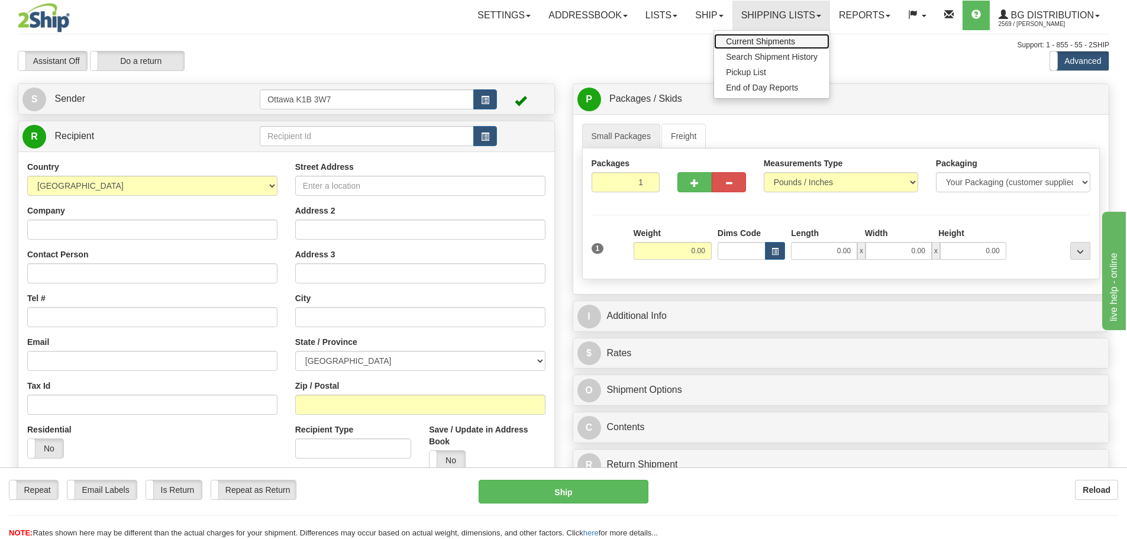
click at [766, 43] on span "Current Shipments" at bounding box center [760, 41] width 69 height 9
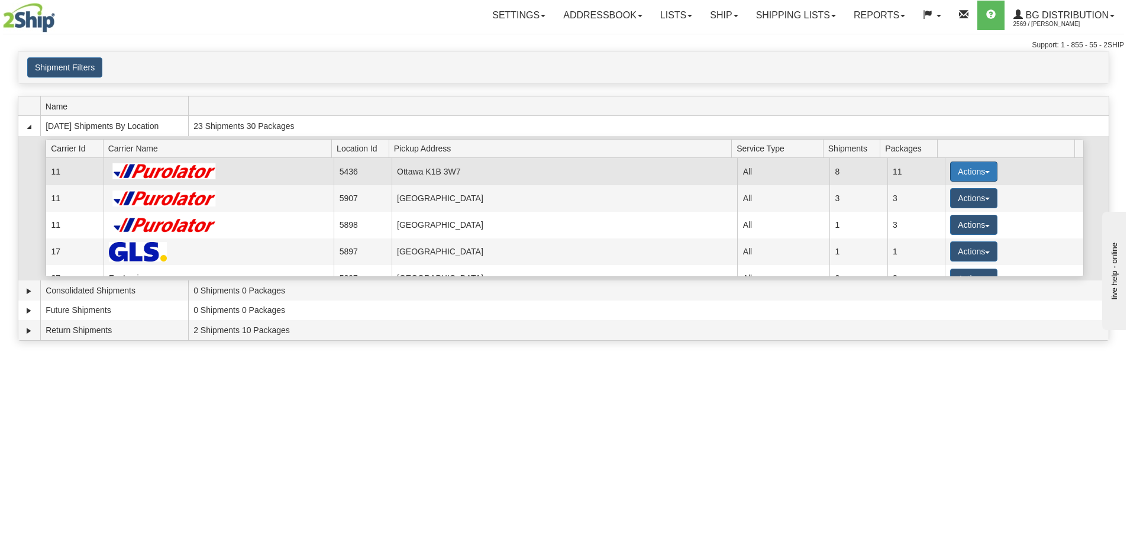
click at [955, 169] on button "Actions" at bounding box center [973, 172] width 47 height 20
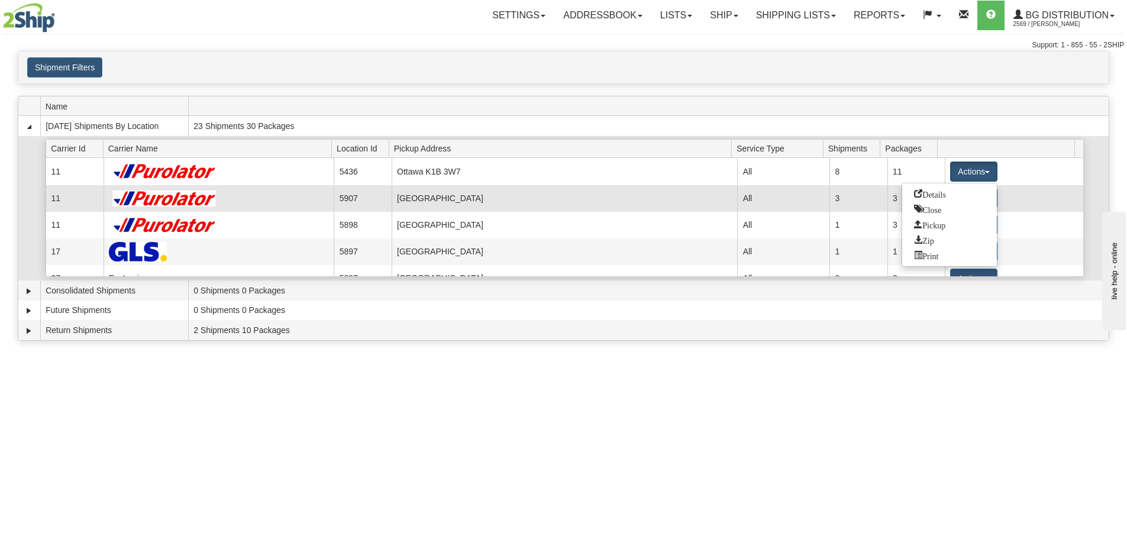
click at [946, 193] on span "Details" at bounding box center [930, 193] width 32 height 8
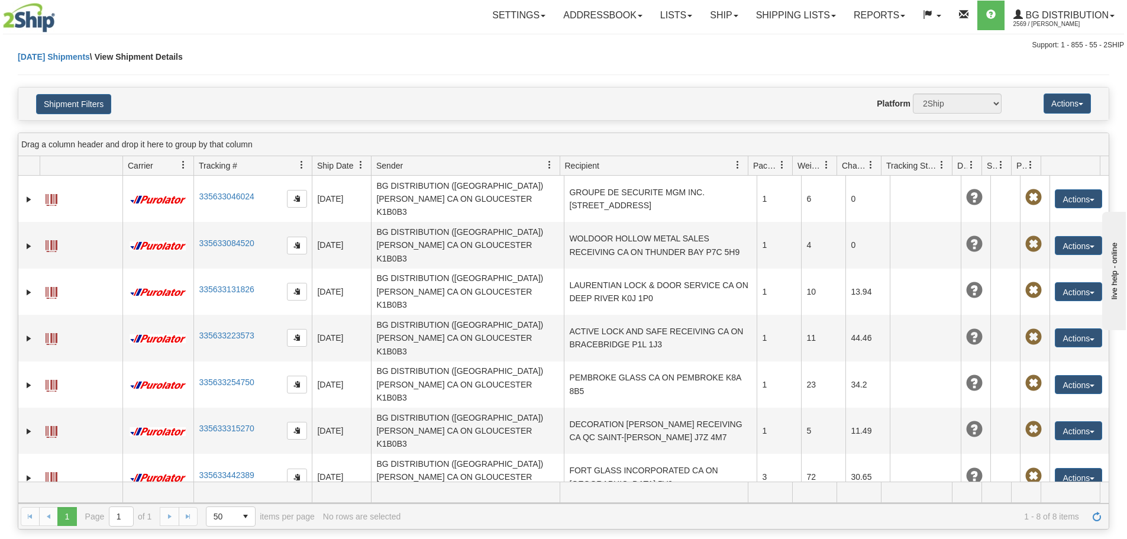
click at [1055, 514] on button "Actions" at bounding box center [1078, 523] width 47 height 19
click at [1052, 538] on link "Edit" at bounding box center [1054, 545] width 95 height 15
click at [1061, 514] on button "Actions" at bounding box center [1078, 523] width 47 height 19
click at [1048, 538] on link "Edit" at bounding box center [1054, 545] width 95 height 15
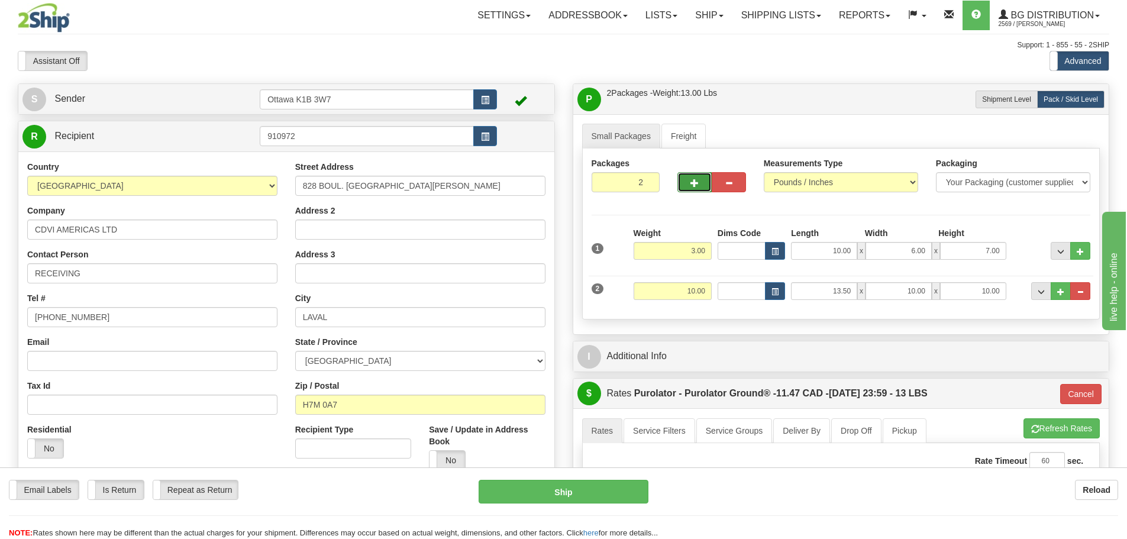
click at [701, 188] on button "button" at bounding box center [694, 182] width 34 height 20
type input "3"
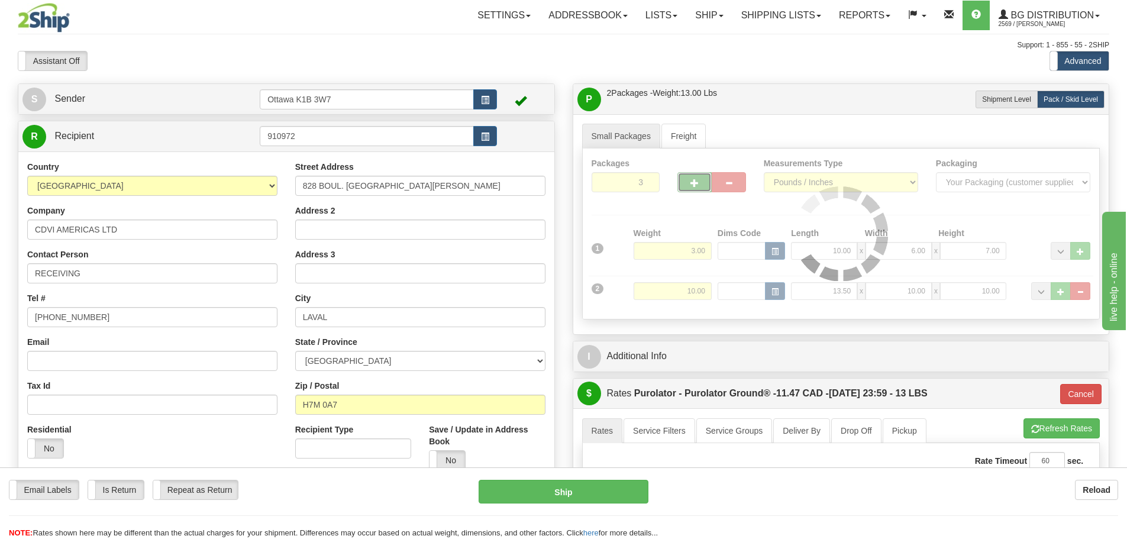
type input "260"
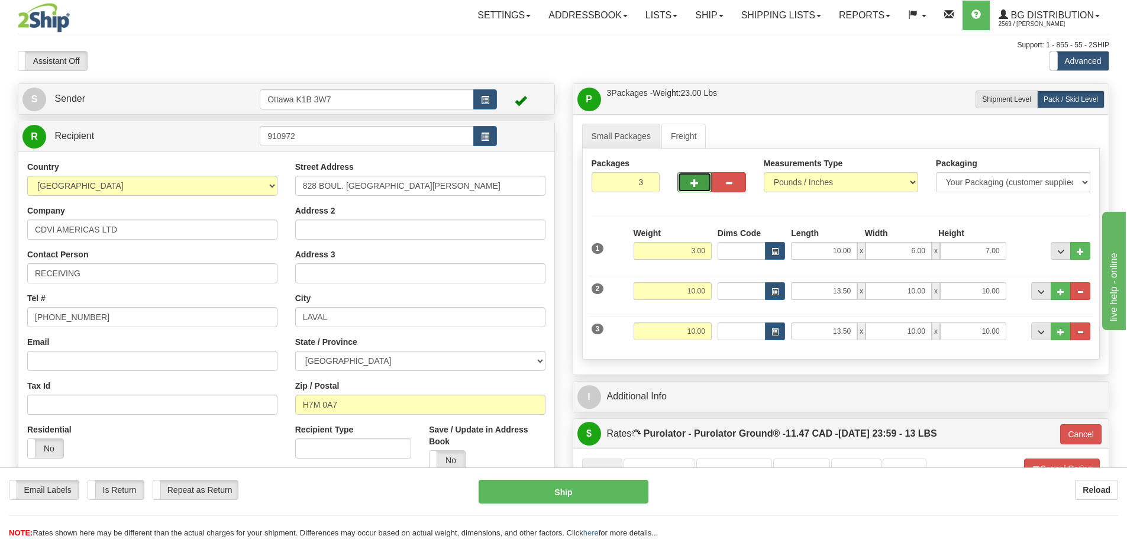
click at [701, 188] on button "button" at bounding box center [694, 182] width 34 height 20
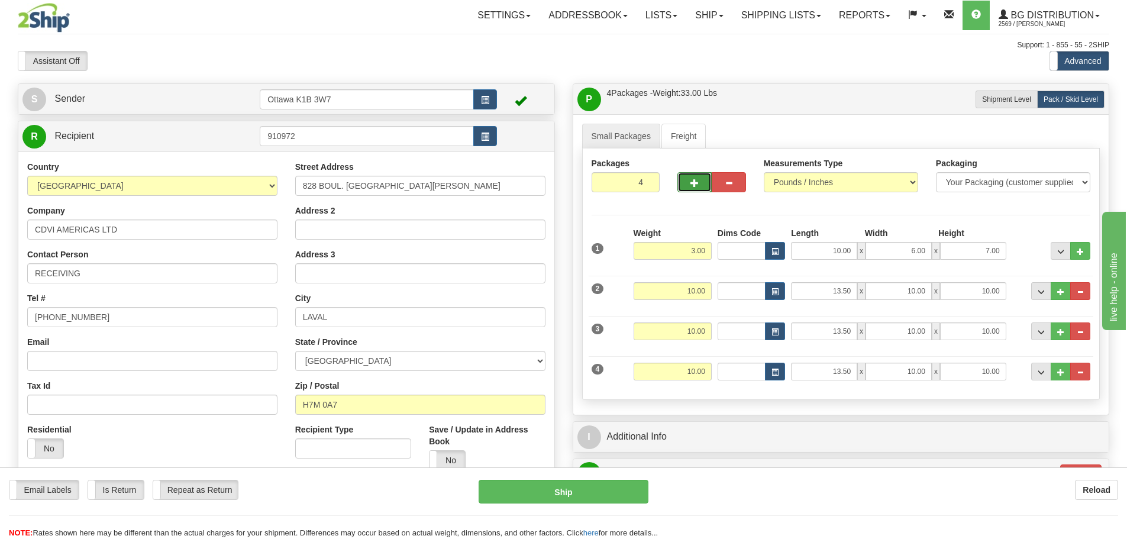
click at [701, 188] on button "button" at bounding box center [694, 182] width 34 height 20
type input "5"
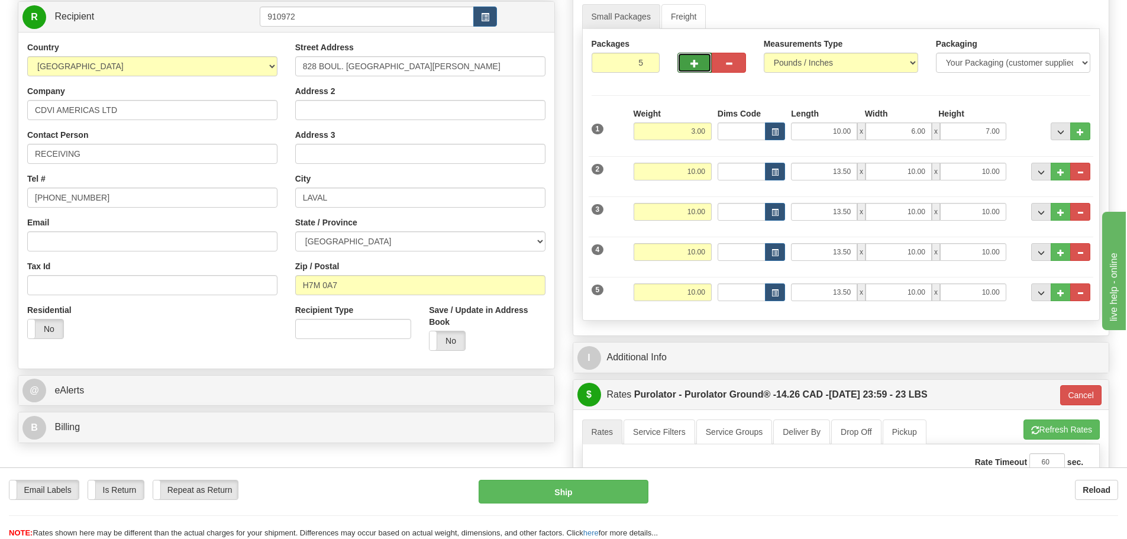
scroll to position [118, 0]
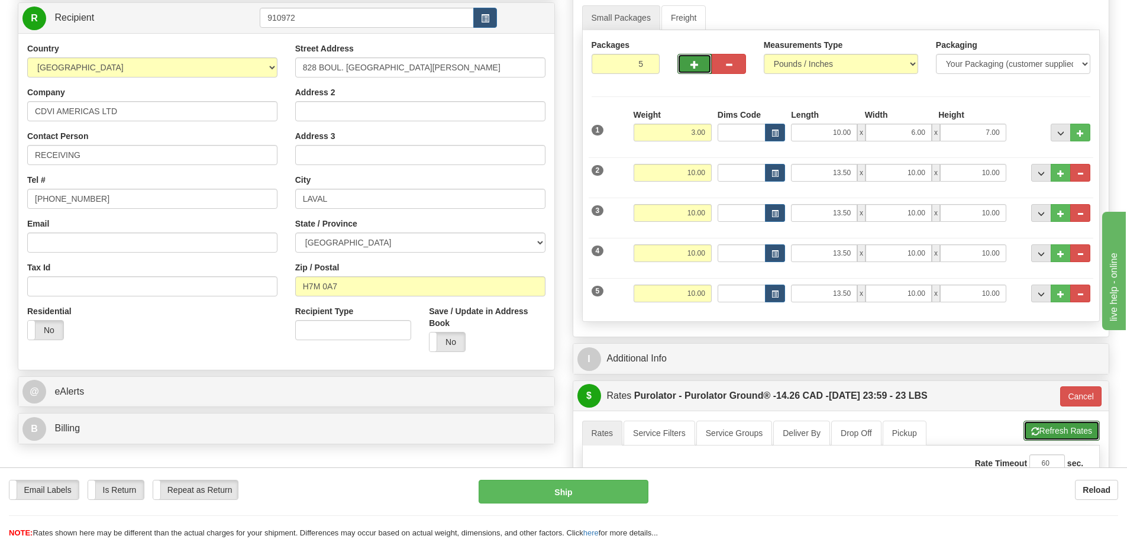
click at [1076, 439] on button "Refresh Rates" at bounding box center [1061, 431] width 76 height 20
type input "260"
click at [589, 498] on button "Ship" at bounding box center [564, 492] width 170 height 24
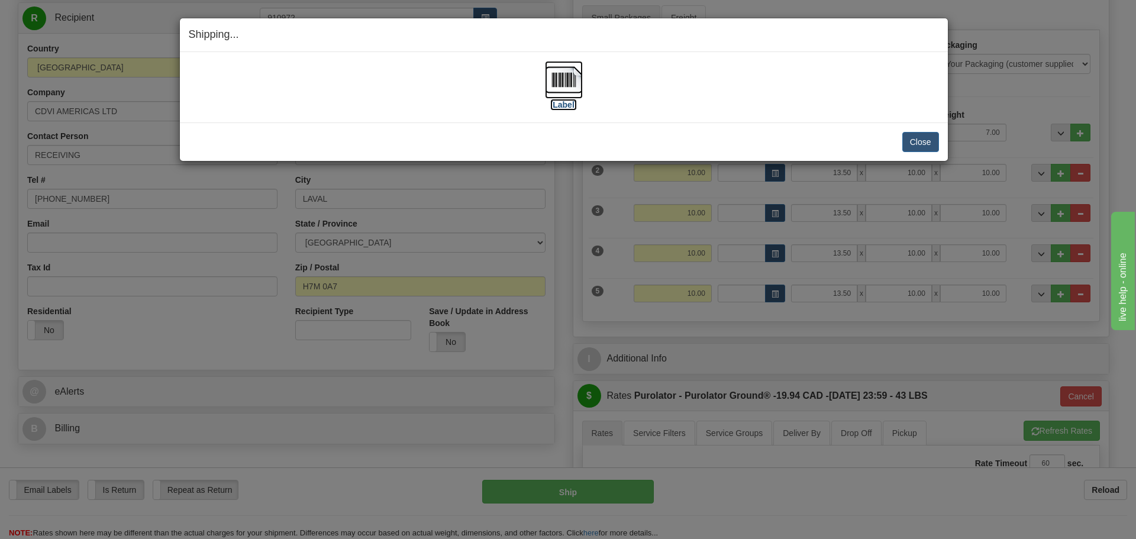
click at [573, 105] on label "[Label]" at bounding box center [563, 105] width 27 height 12
click at [920, 141] on button "Close" at bounding box center [920, 142] width 37 height 20
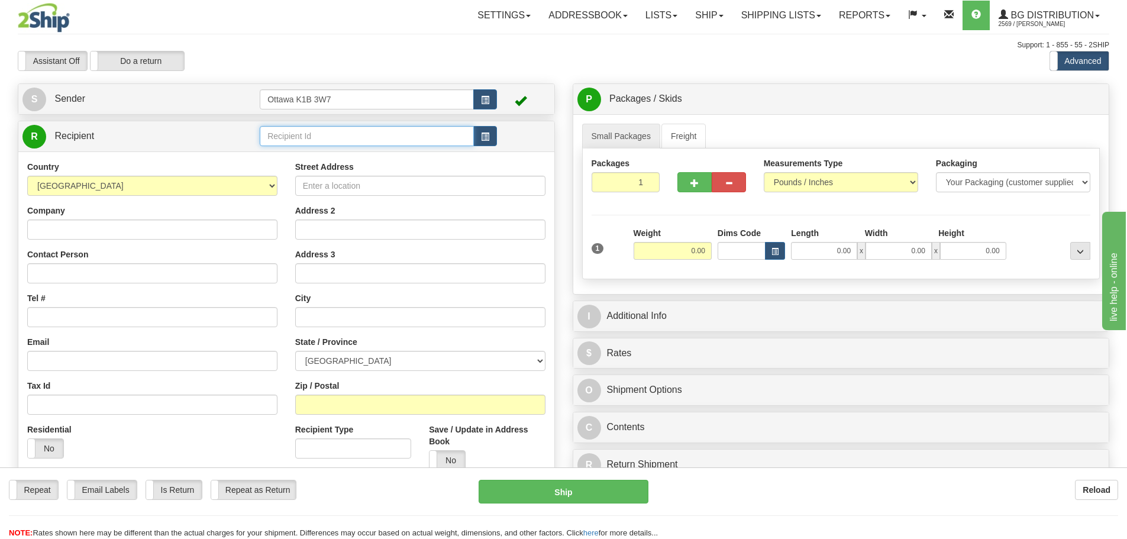
click at [388, 133] on input "text" at bounding box center [367, 136] width 214 height 20
type input "910336"
click at [501, 64] on div "Assistant On Assistant Off Do a return Do a return Previous Next Standard Advan…" at bounding box center [563, 61] width 1109 height 20
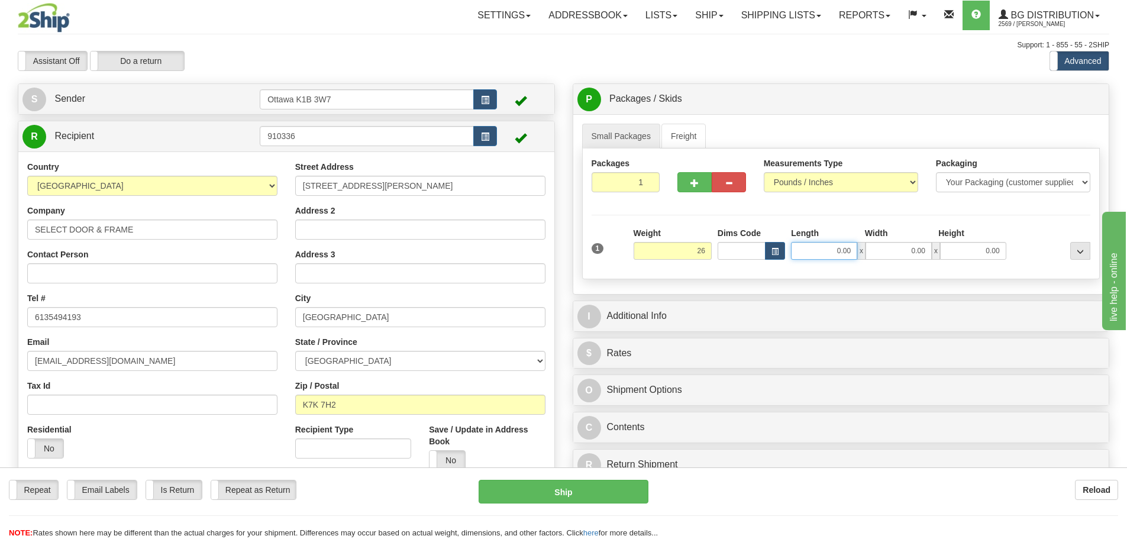
type input "26.00"
click at [816, 257] on input "0.00" at bounding box center [824, 251] width 66 height 18
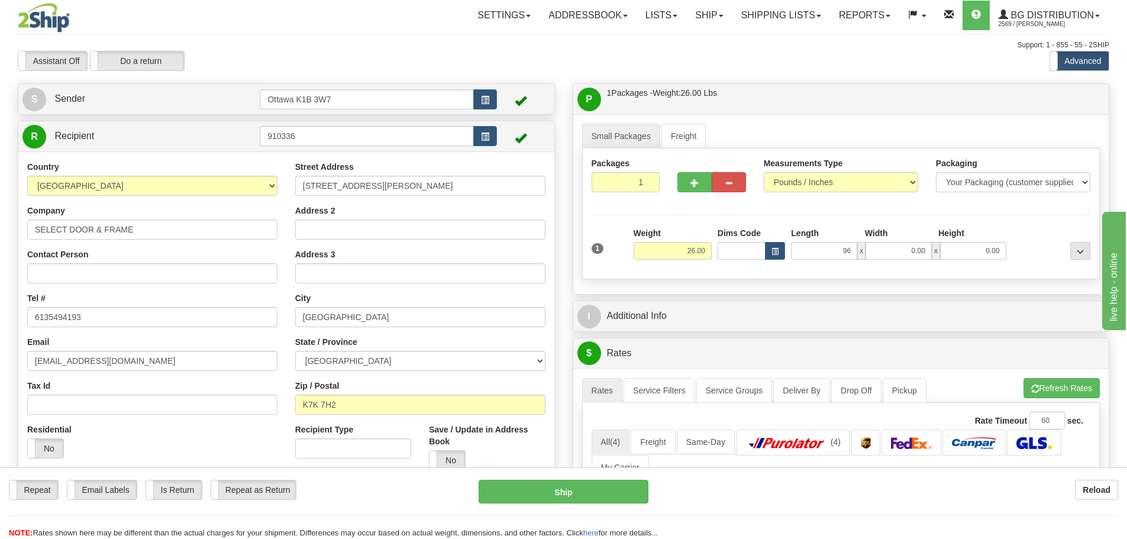
type input "96.00"
click at [583, 196] on div "Packages 1 1" at bounding box center [626, 179] width 86 height 44
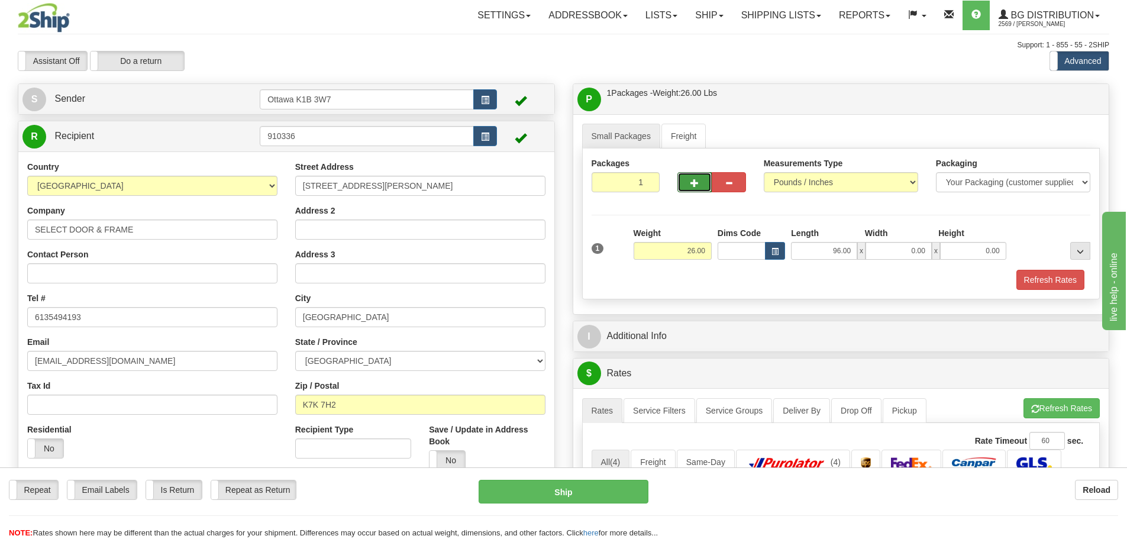
click at [691, 189] on button "button" at bounding box center [694, 182] width 34 height 20
type input "2"
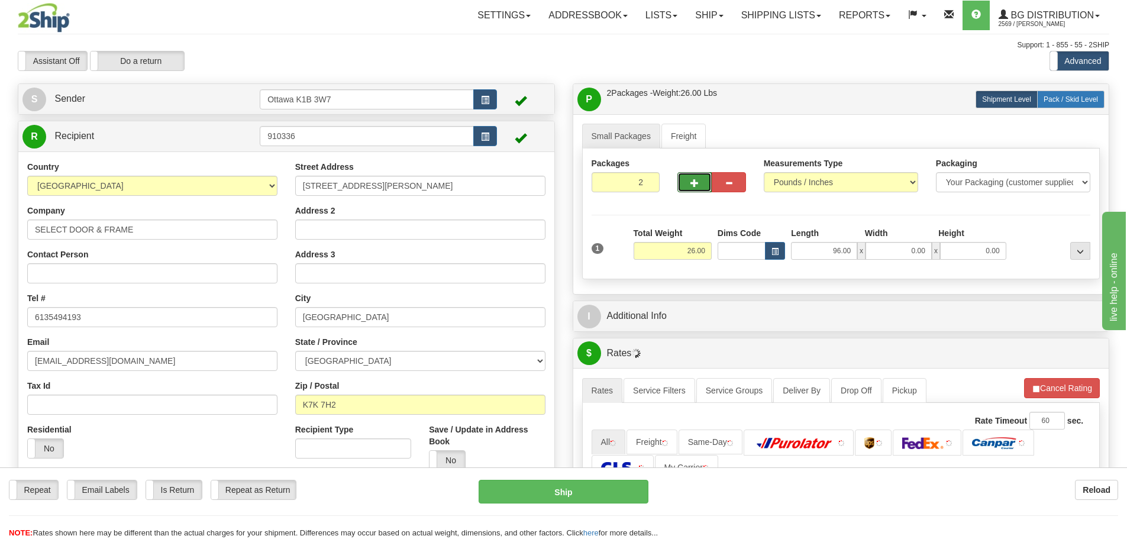
click at [1066, 105] on label "Pack / Skid Level Pack.." at bounding box center [1070, 100] width 67 height 18
radio input "true"
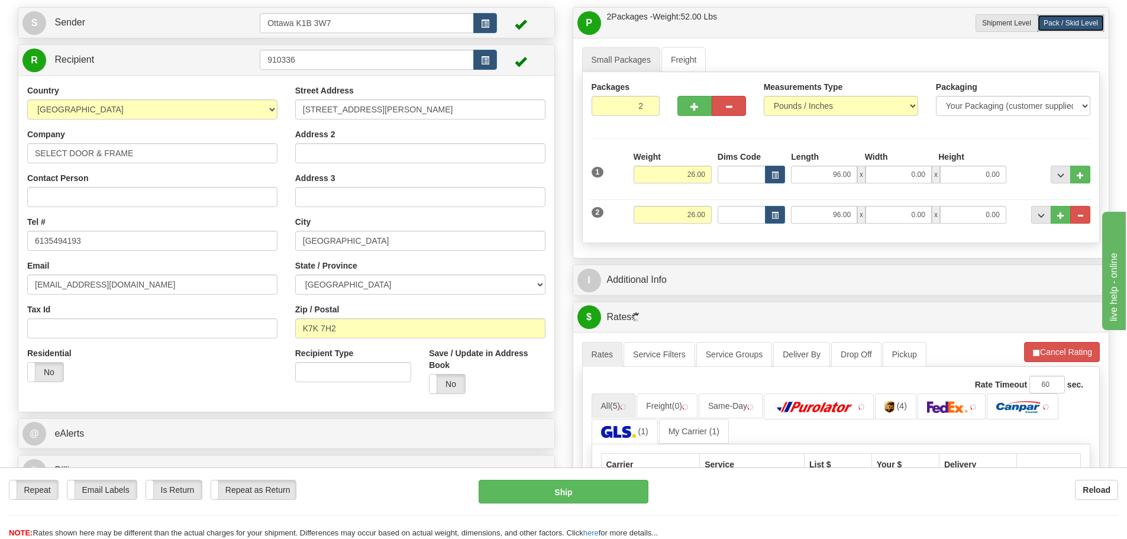
scroll to position [118, 0]
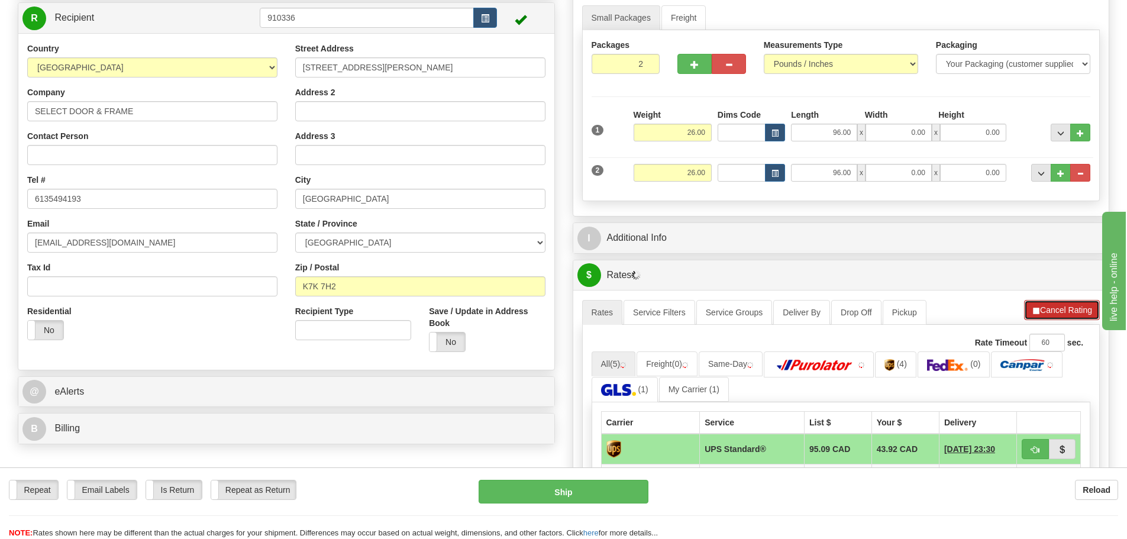
click at [1055, 303] on button "Cancel Rating" at bounding box center [1062, 310] width 76 height 20
click at [1058, 312] on button "Refresh Rates" at bounding box center [1061, 310] width 76 height 20
click at [817, 364] on img at bounding box center [814, 365] width 83 height 12
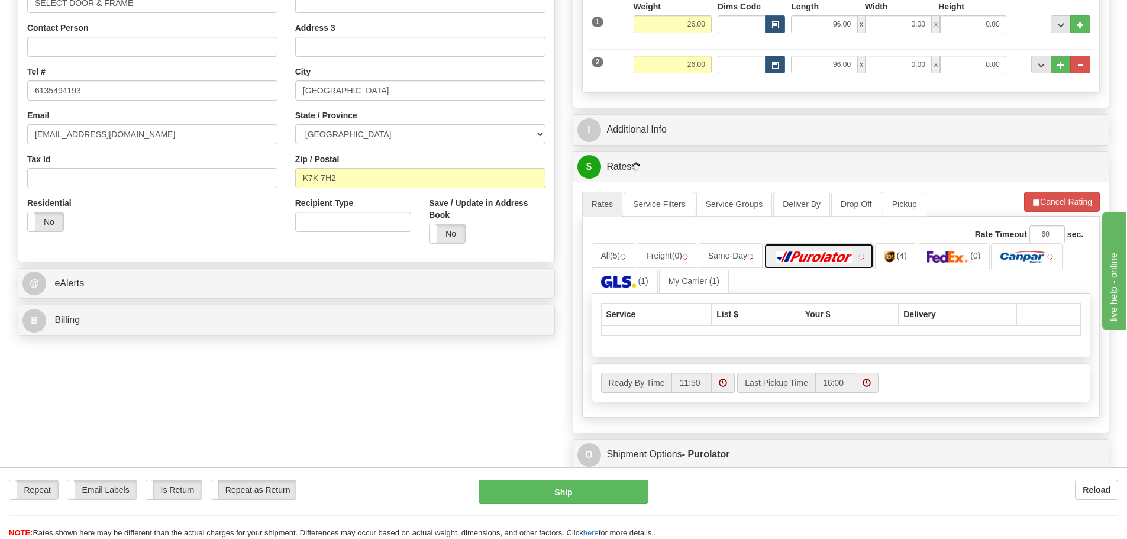
scroll to position [237, 0]
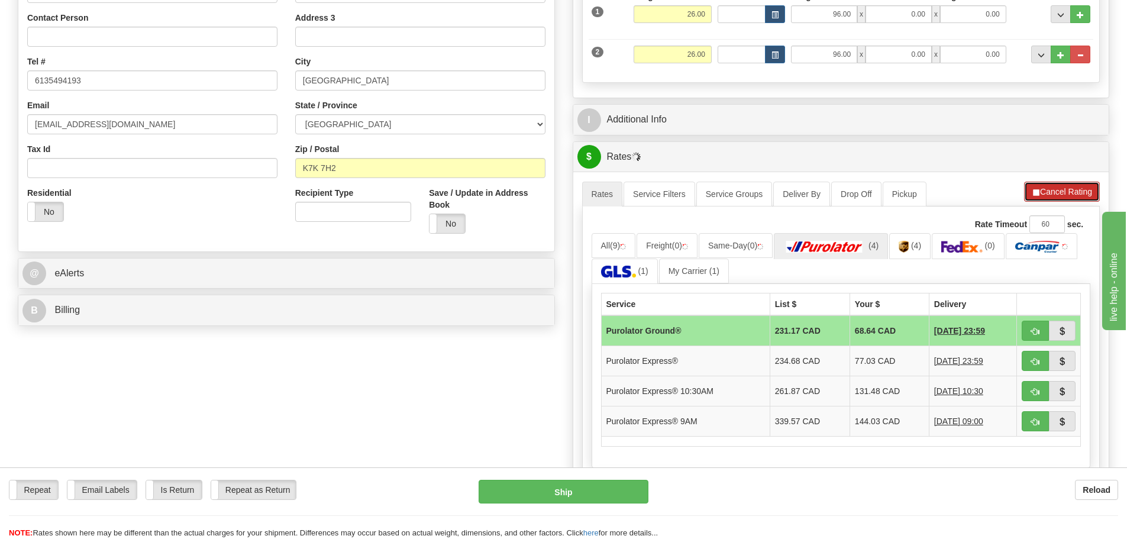
click at [1056, 190] on button "Cancel Rating" at bounding box center [1062, 192] width 76 height 20
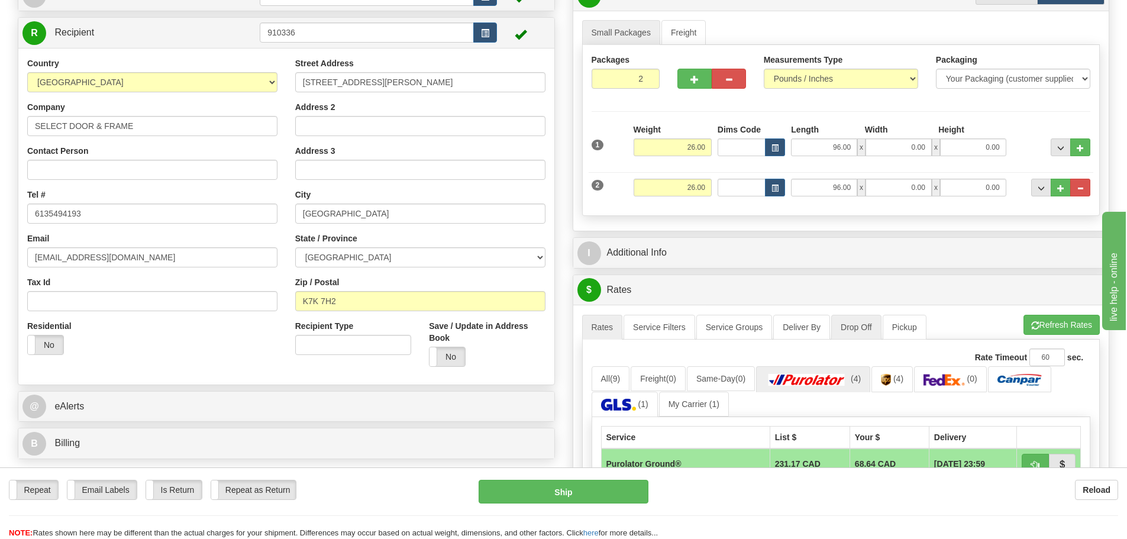
scroll to position [0, 0]
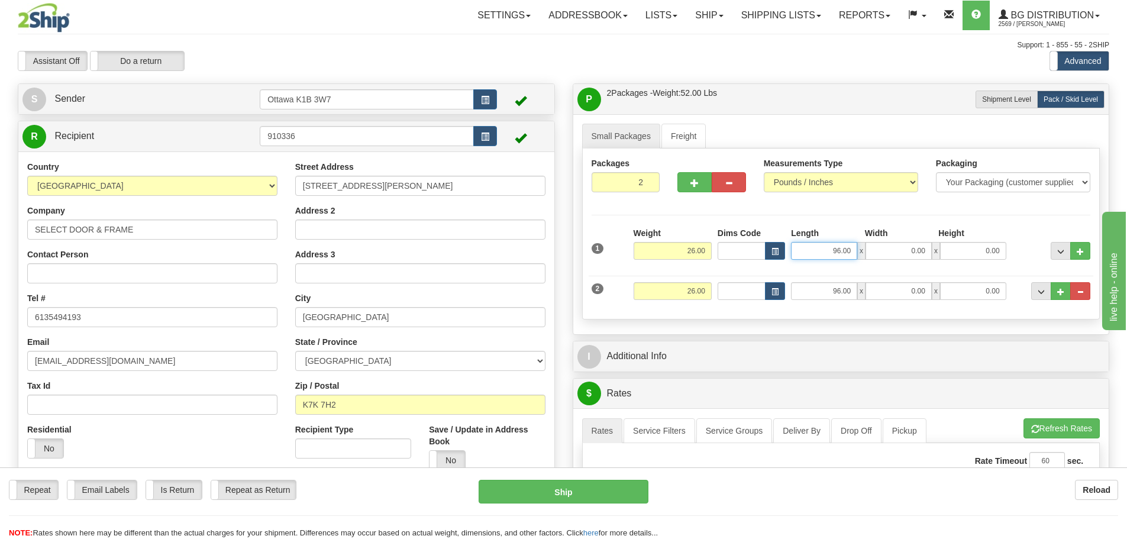
drag, startPoint x: 807, startPoint y: 251, endPoint x: 1131, endPoint y: 295, distance: 326.6
click at [1126, 289] on html "Training Course Close Toggle navigation Settings Shipping Preferences New Sende…" at bounding box center [563, 269] width 1127 height 539
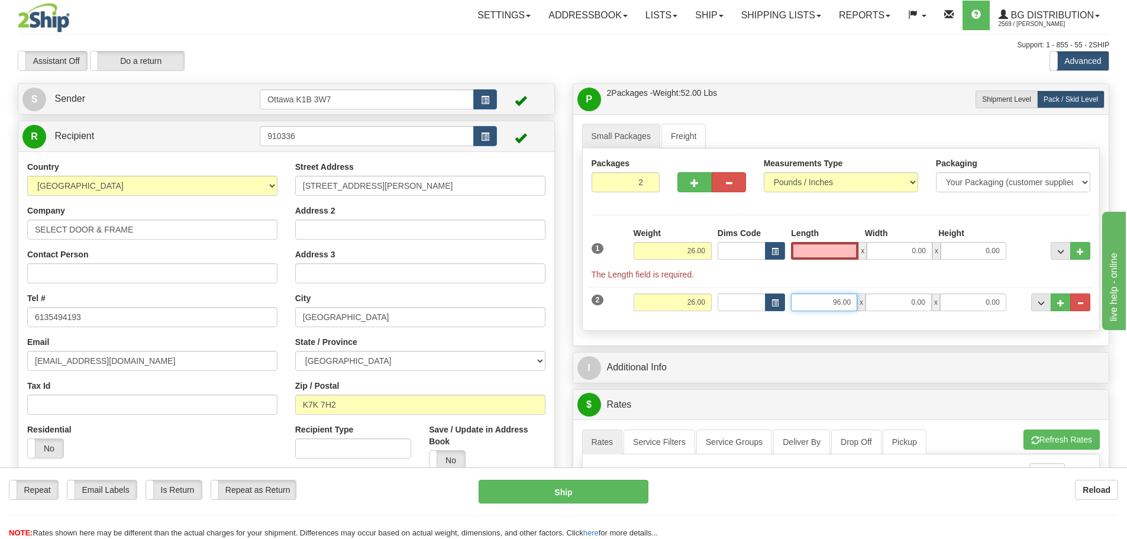
type input "0.00"
drag, startPoint x: 826, startPoint y: 301, endPoint x: 943, endPoint y: 327, distance: 119.3
click at [918, 321] on div "Packages 2 2 Measurements Type" at bounding box center [841, 239] width 518 height 182
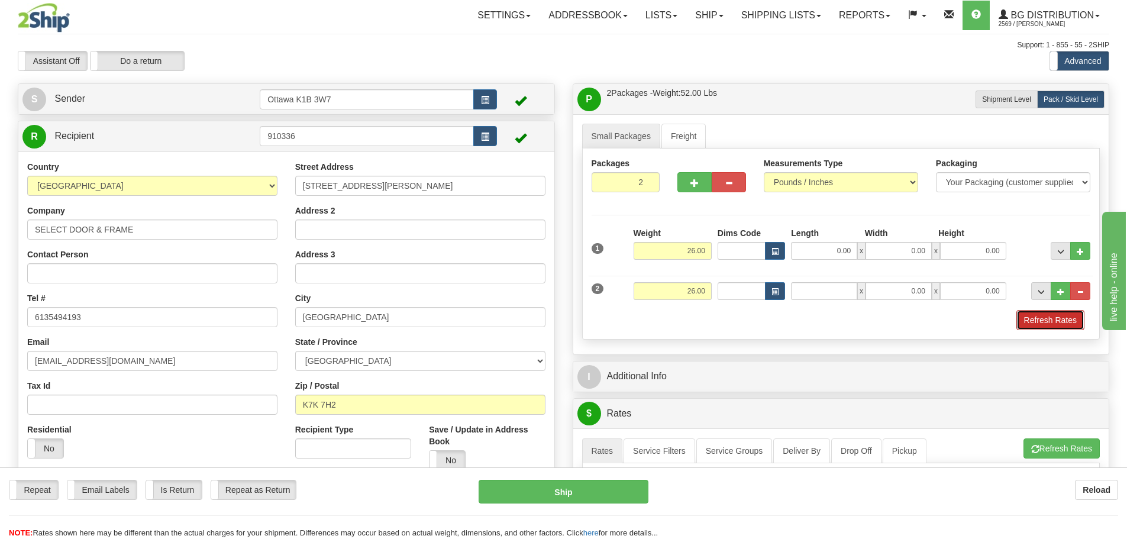
type input "0.00"
click at [1032, 311] on button "Refresh Rates" at bounding box center [1050, 320] width 68 height 20
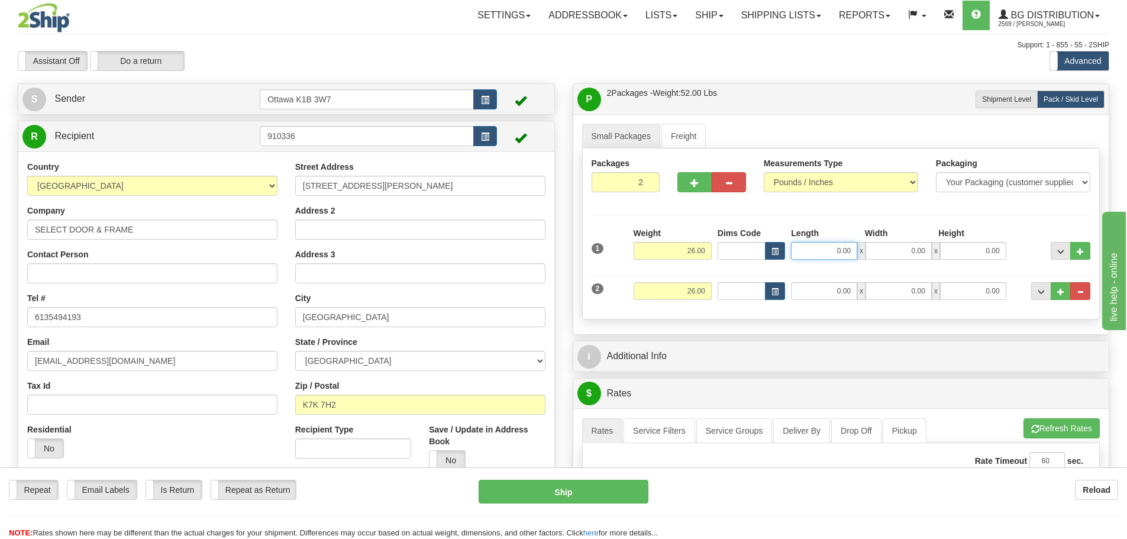
click at [826, 252] on input "0.00" at bounding box center [824, 251] width 66 height 18
type input "96.00"
click at [847, 293] on input "0.00" at bounding box center [824, 291] width 66 height 18
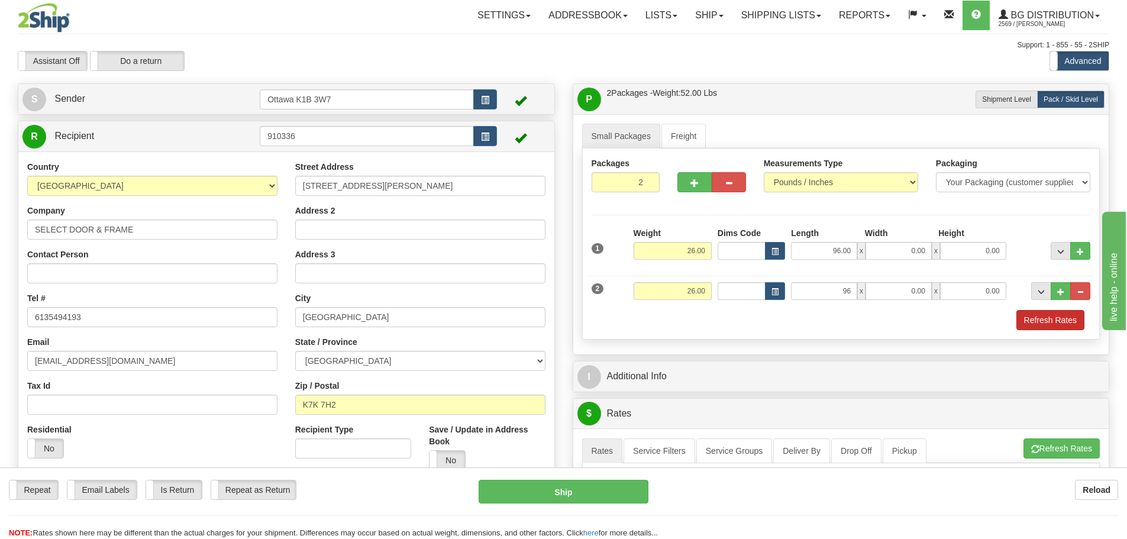
type input "96.00"
click at [1018, 318] on div "Refresh Rates" at bounding box center [841, 320] width 505 height 20
click at [1022, 318] on button "Refresh Rates" at bounding box center [1050, 320] width 68 height 20
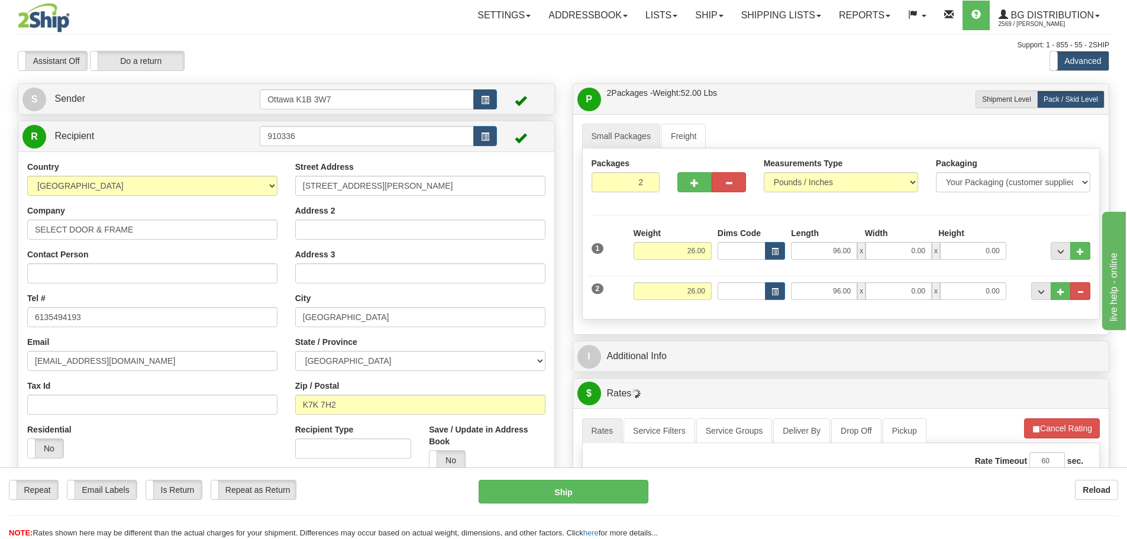
scroll to position [296, 0]
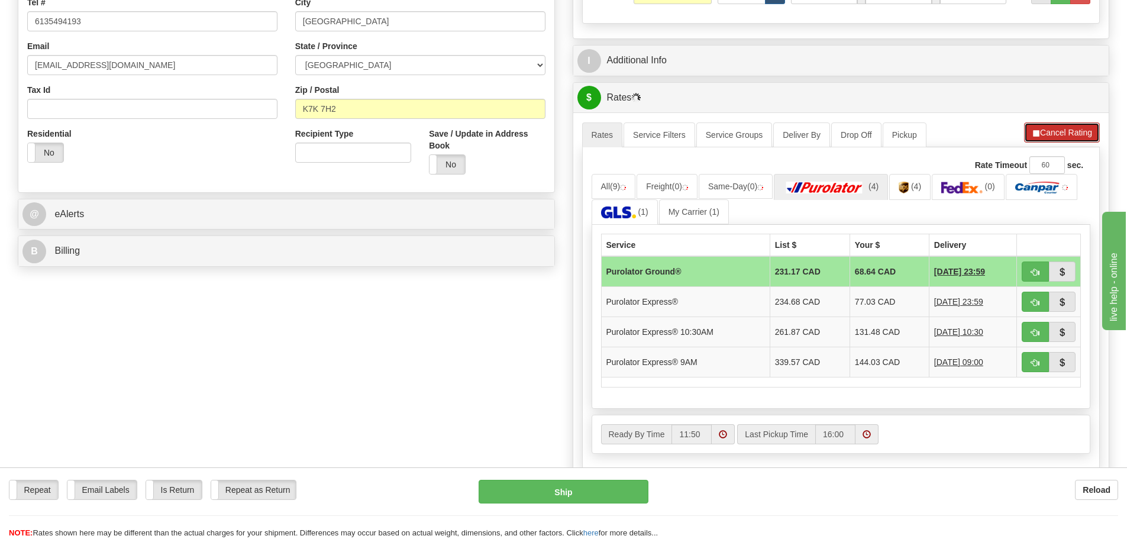
click at [1053, 133] on button "Cancel Rating" at bounding box center [1062, 132] width 76 height 20
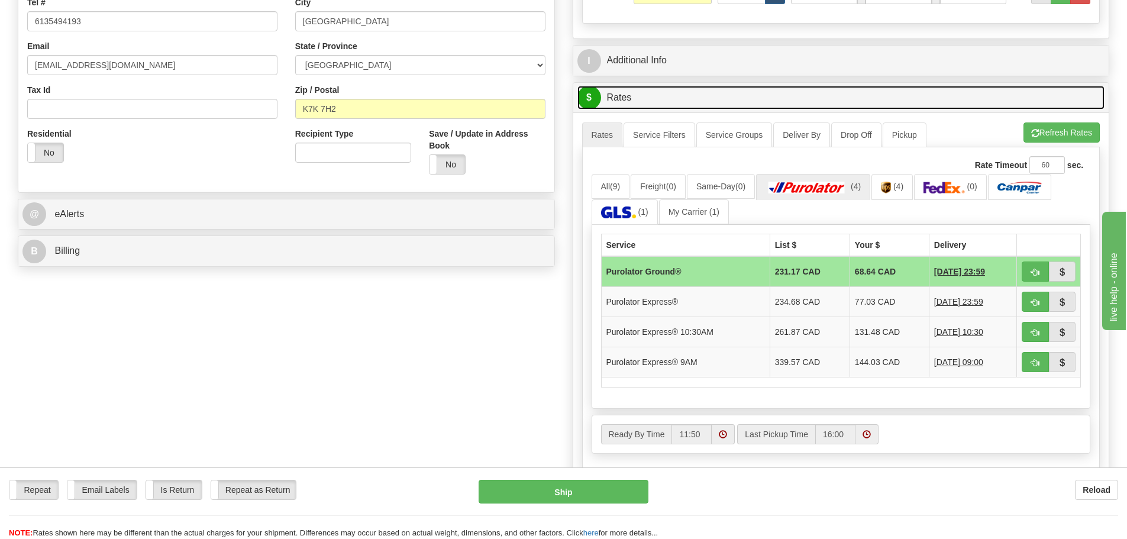
click at [863, 90] on link "$ Rates" at bounding box center [841, 98] width 528 height 24
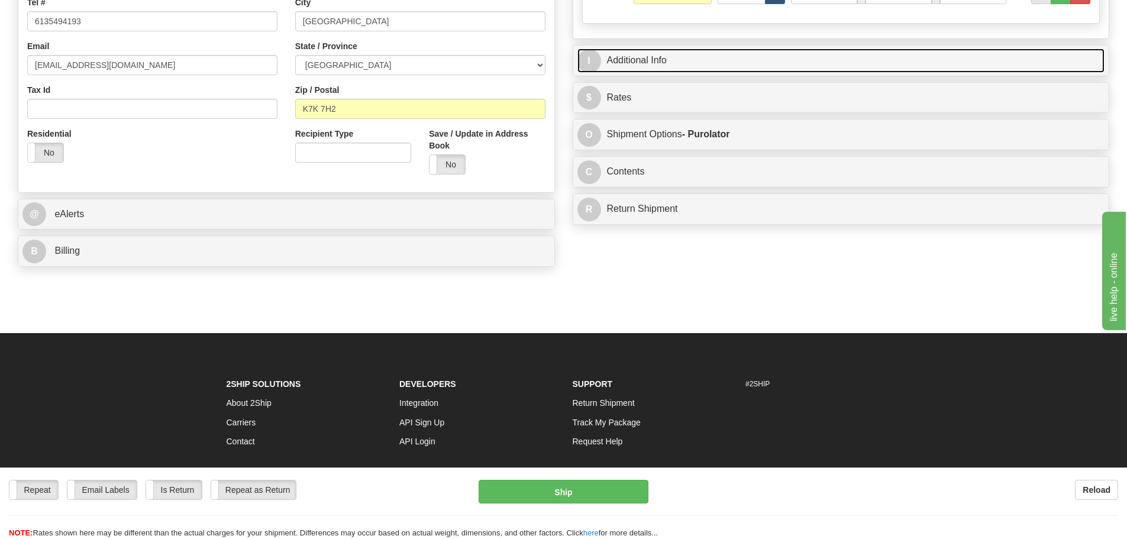
click at [833, 59] on link "I Additional Info" at bounding box center [841, 61] width 528 height 24
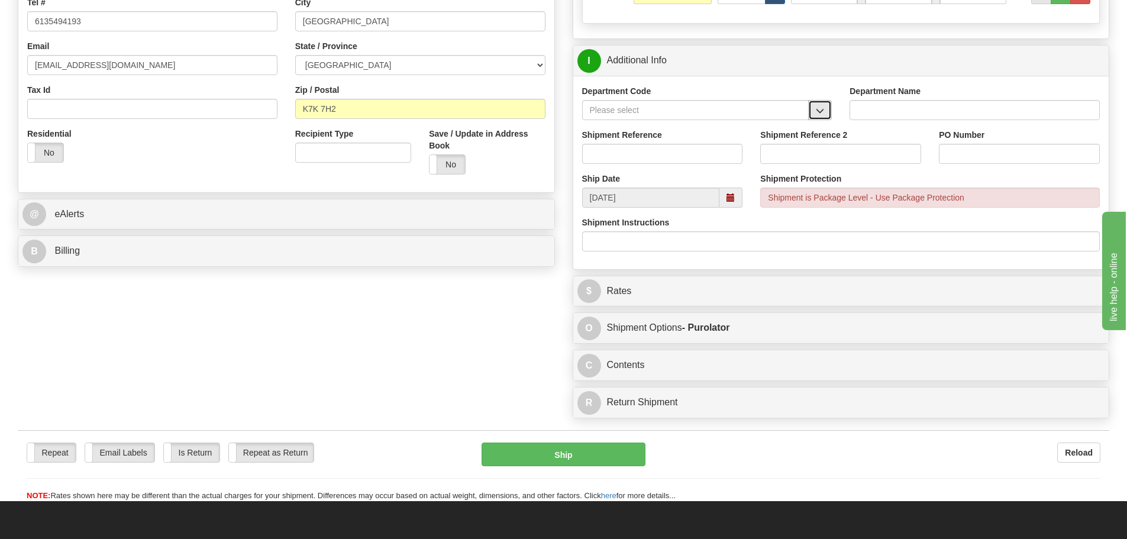
click at [819, 109] on span "button" at bounding box center [820, 111] width 8 height 8
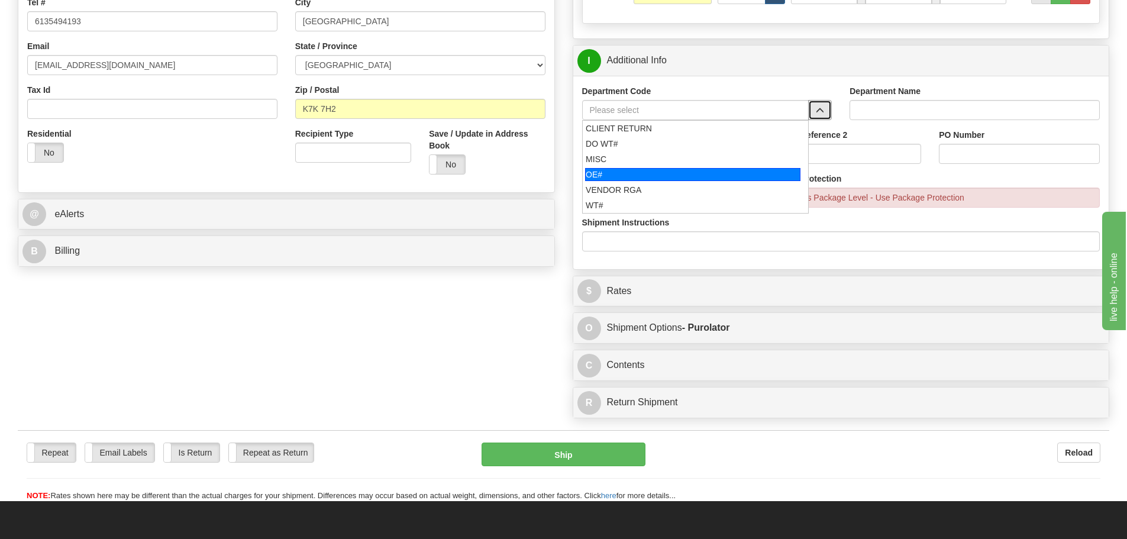
click at [722, 175] on div "OE#" at bounding box center [692, 174] width 215 height 13
type input "OE#"
type input "ORDERS"
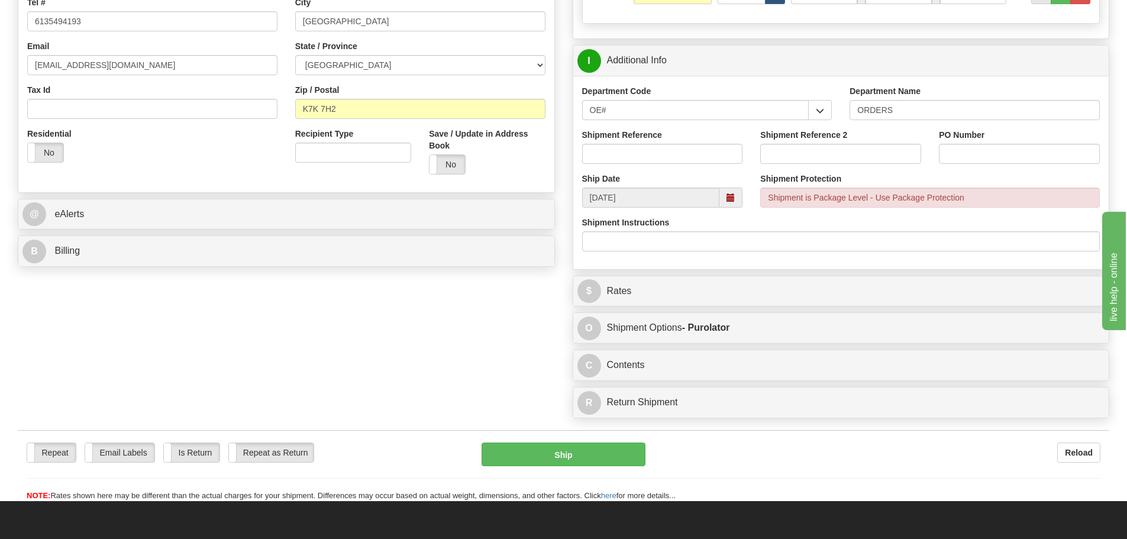
click at [662, 169] on div "Shipment Reference" at bounding box center [662, 151] width 179 height 44
click at [660, 159] on input "Shipment Reference" at bounding box center [662, 154] width 161 height 20
type input "10201935-00"
click at [1003, 154] on input "PO Number" at bounding box center [1019, 154] width 161 height 20
type input "PO011305"
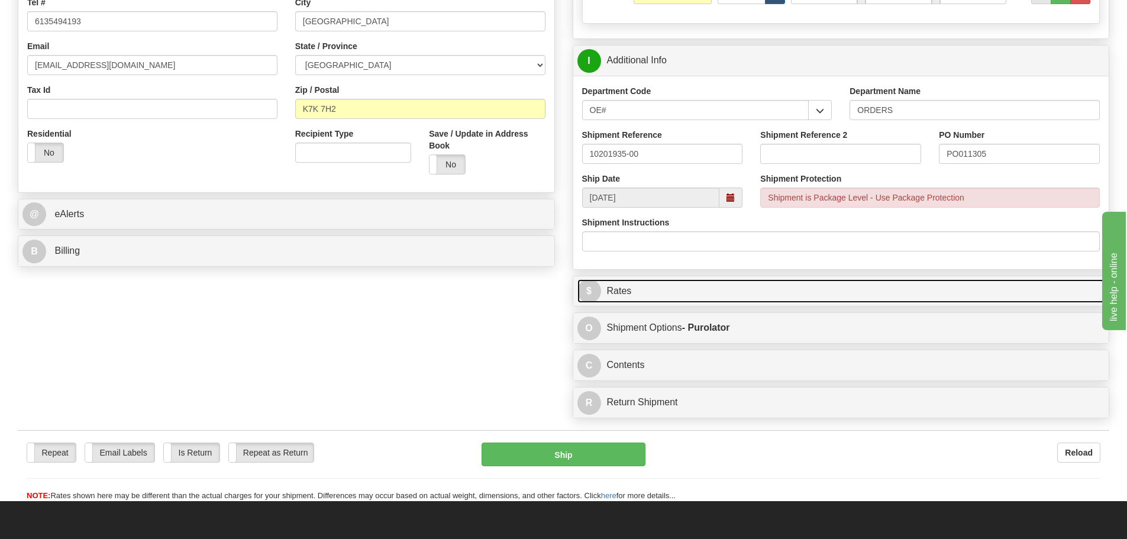
click at [782, 288] on link "$ Rates" at bounding box center [841, 291] width 528 height 24
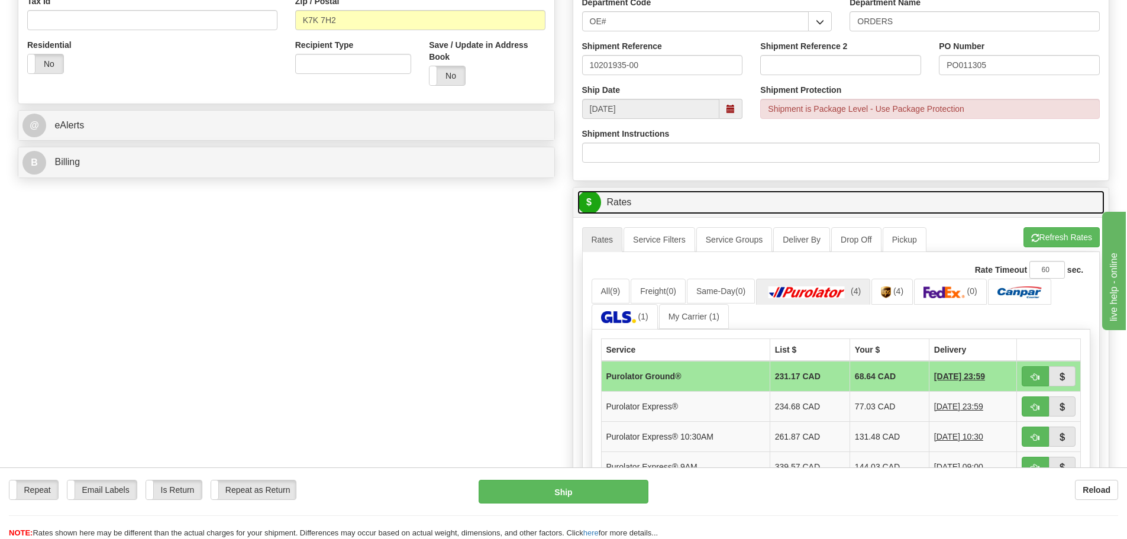
scroll to position [473, 0]
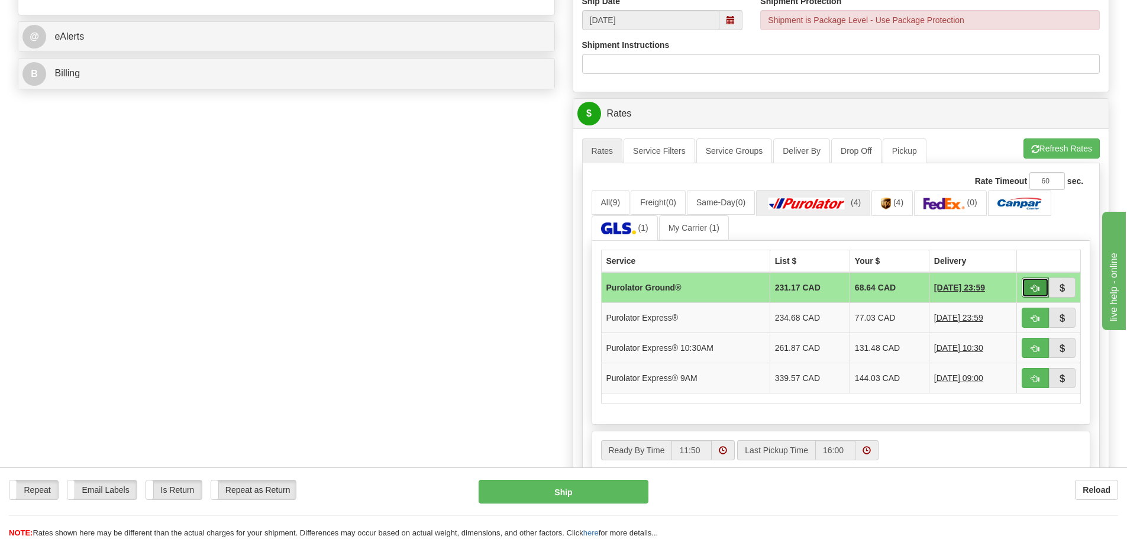
click at [1033, 292] on span "button" at bounding box center [1035, 289] width 8 height 8
type input "260"
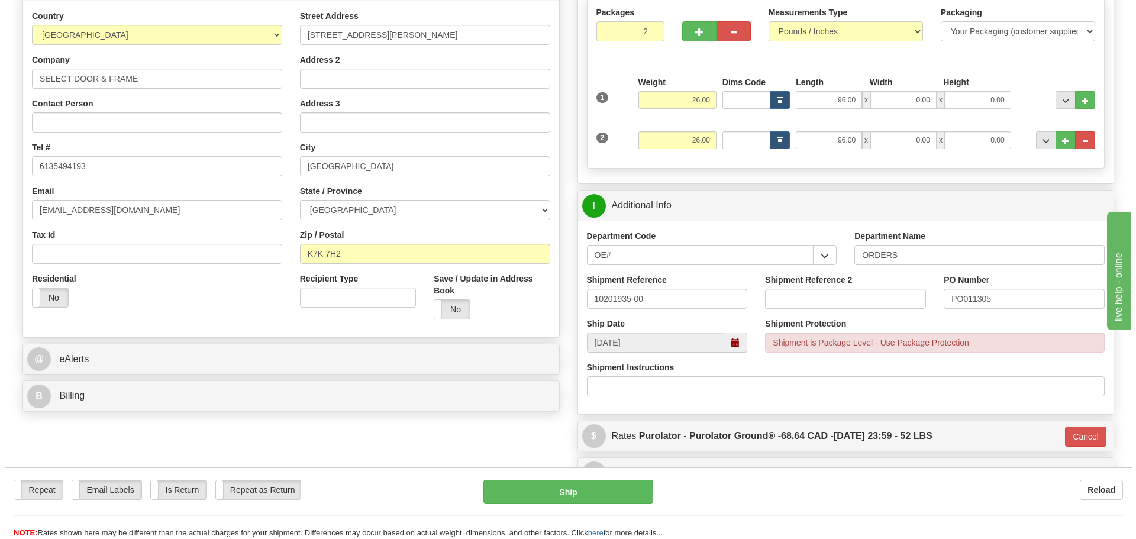
scroll to position [177, 0]
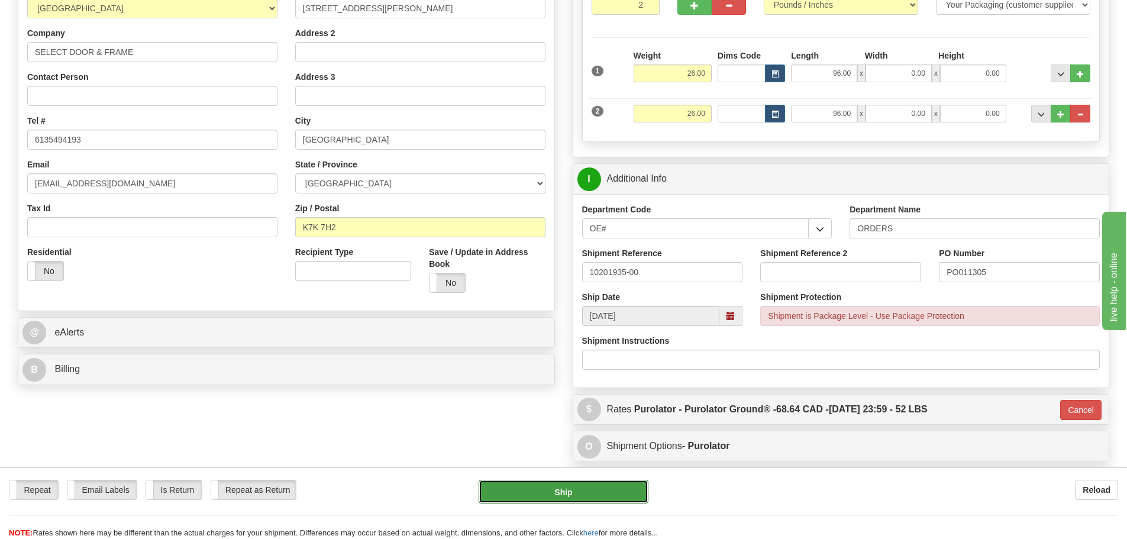
click at [576, 490] on button "Ship" at bounding box center [564, 492] width 170 height 24
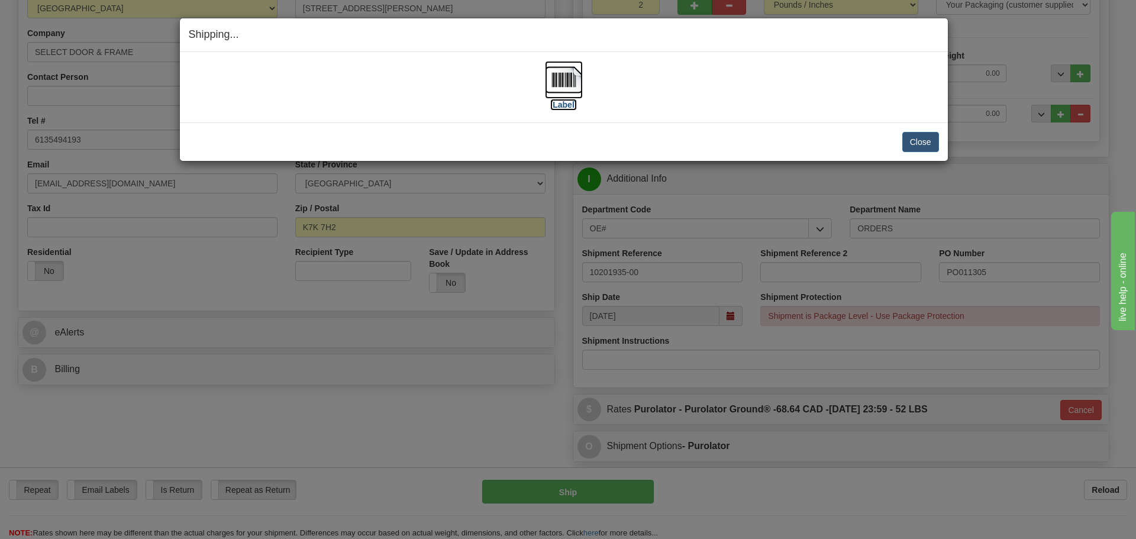
click at [567, 105] on label "[Label]" at bounding box center [563, 105] width 27 height 12
